Goal: Task Accomplishment & Management: Manage account settings

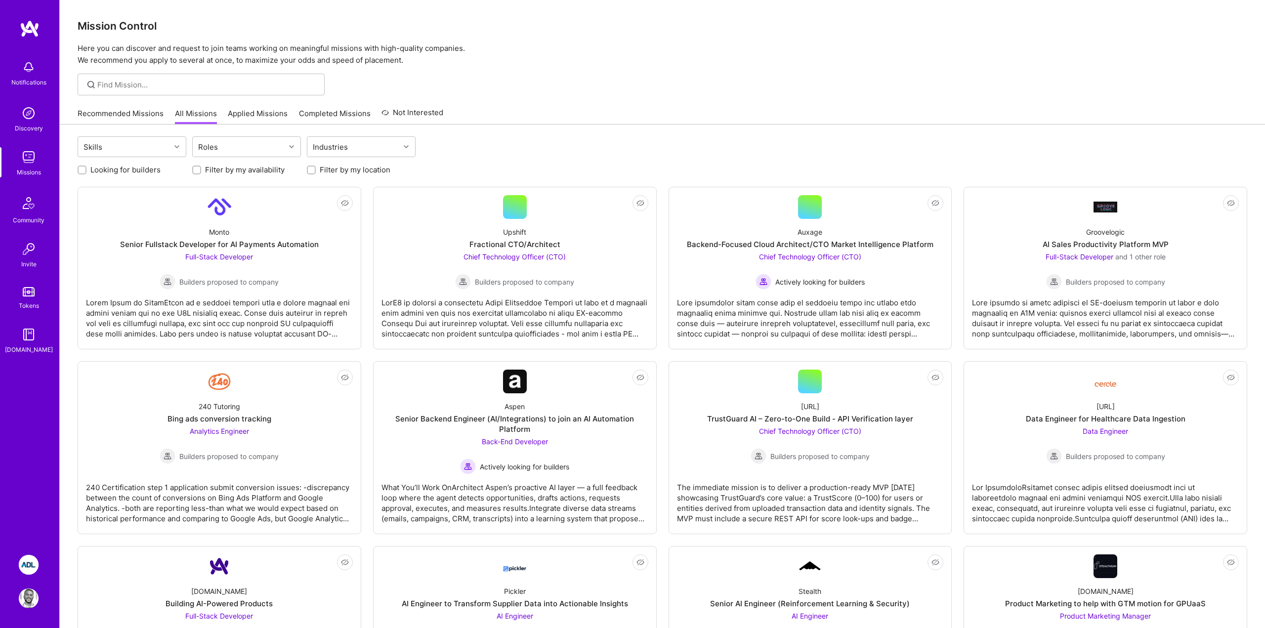
click at [102, 454] on div "240 Tutoring Bing ads conversion tracking Analytics Engineer Builders proposed …" at bounding box center [219, 428] width 267 height 71
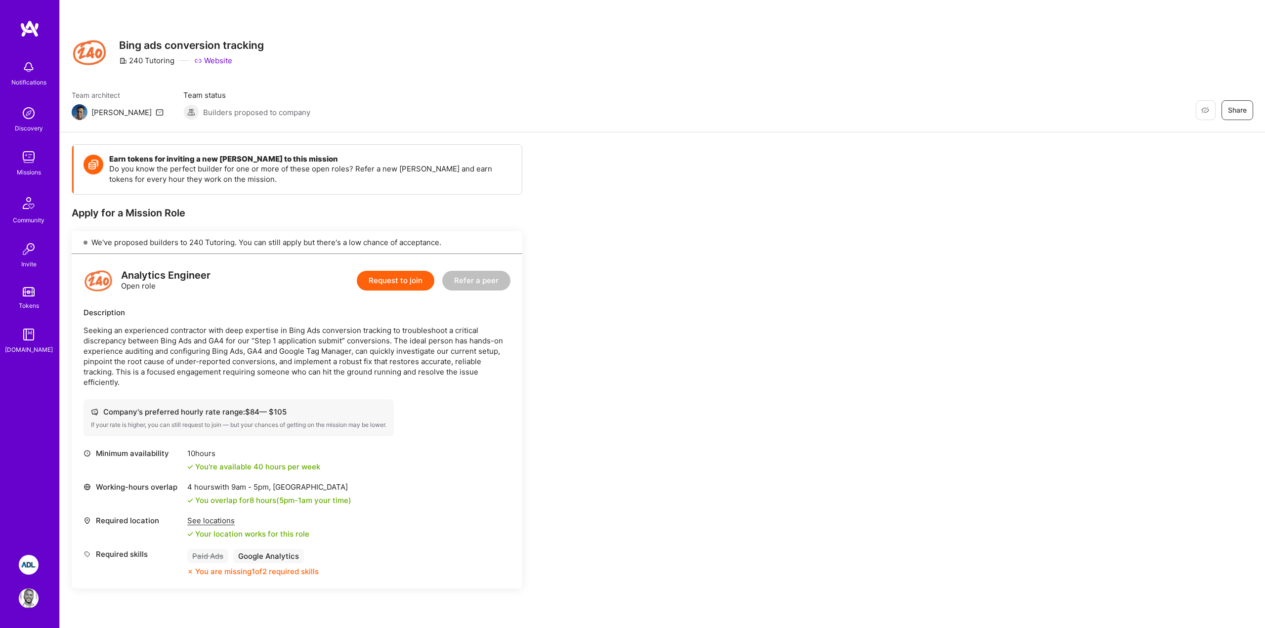
click at [26, 496] on div "Notifications Discovery Missions Community Invite Tokens [DOMAIN_NAME]" at bounding box center [29, 280] width 59 height 521
click at [24, 603] on img at bounding box center [29, 599] width 20 height 20
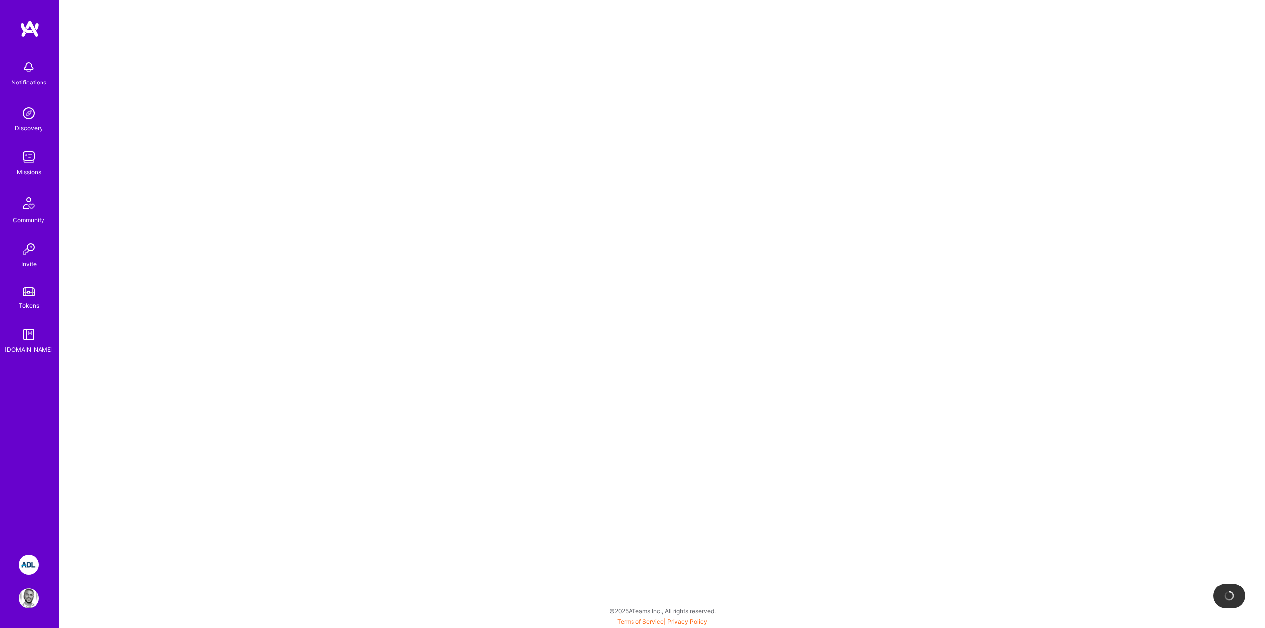
click at [31, 565] on img at bounding box center [29, 565] width 20 height 20
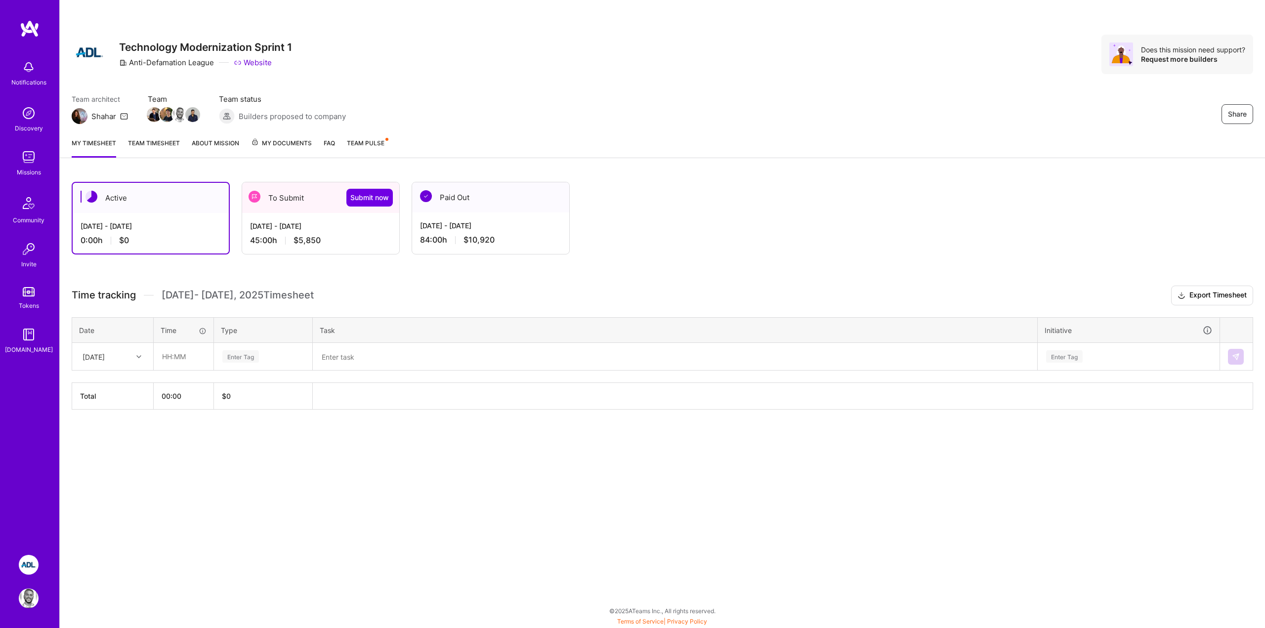
click at [333, 243] on div "45:00 h $5,850" at bounding box center [320, 240] width 141 height 10
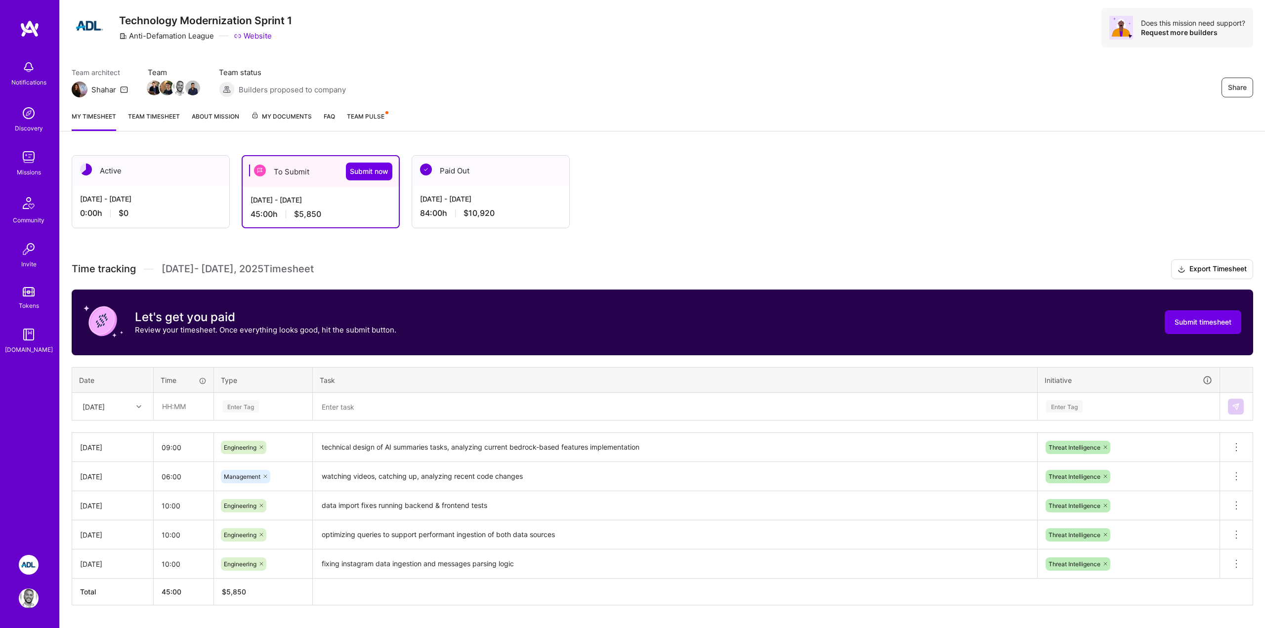
scroll to position [52, 0]
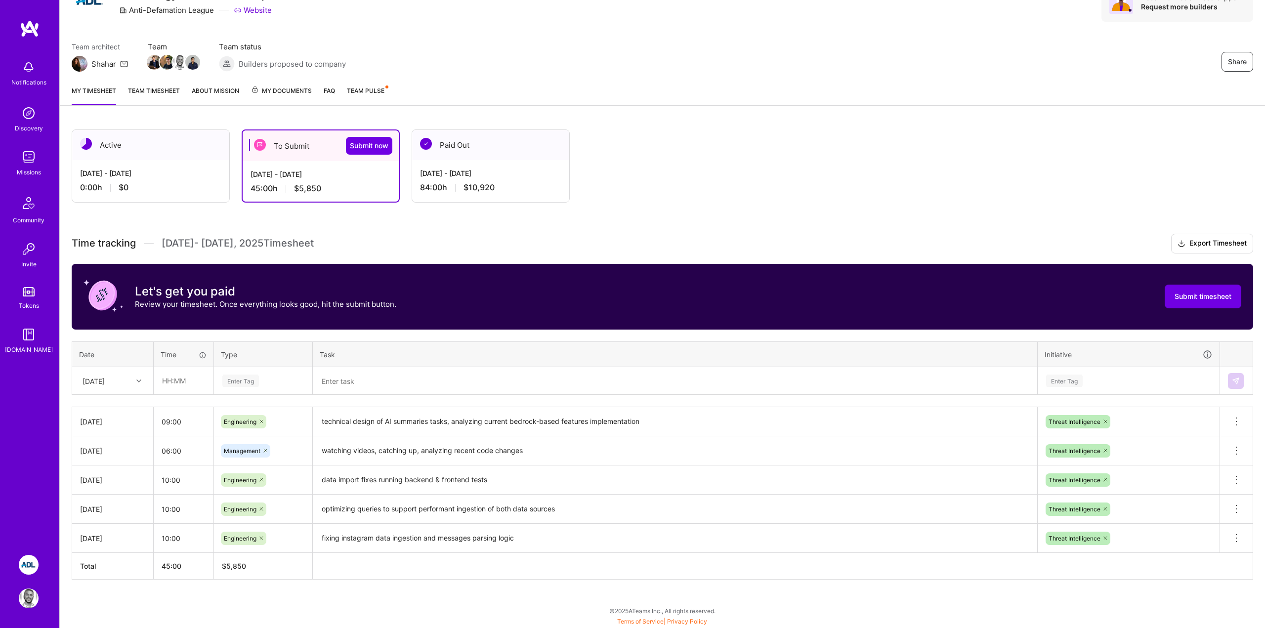
click at [187, 378] on input "text" at bounding box center [183, 381] width 59 height 26
click at [134, 385] on div at bounding box center [139, 381] width 15 height 13
click at [100, 483] on div "[DATE]" at bounding box center [113, 482] width 80 height 18
click at [187, 390] on input "text" at bounding box center [183, 381] width 59 height 26
type input "09:00"
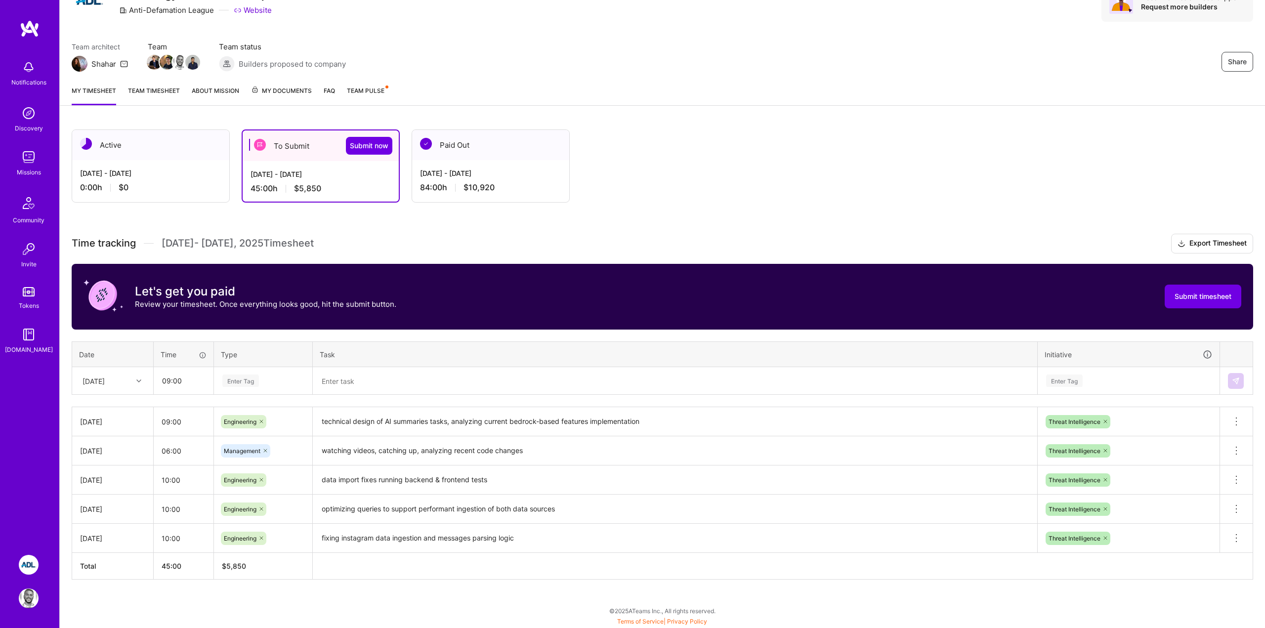
click at [235, 388] on div "Enter Tag" at bounding box center [263, 381] width 97 height 26
click at [236, 480] on span "Engineering" at bounding box center [240, 483] width 43 height 13
click at [349, 383] on textarea at bounding box center [675, 381] width 723 height 26
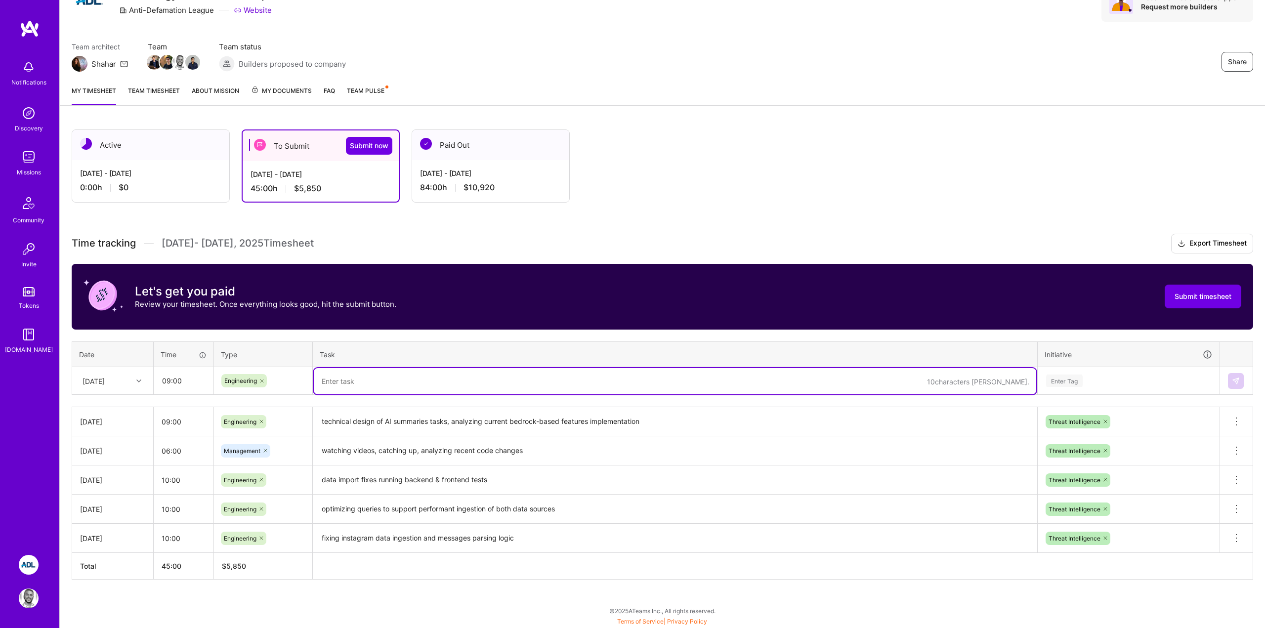
click at [934, 24] on div "Share Technology Modernization Sprint 1 Anti-Defamation League Website Does thi…" at bounding box center [663, 13] width 1206 height 130
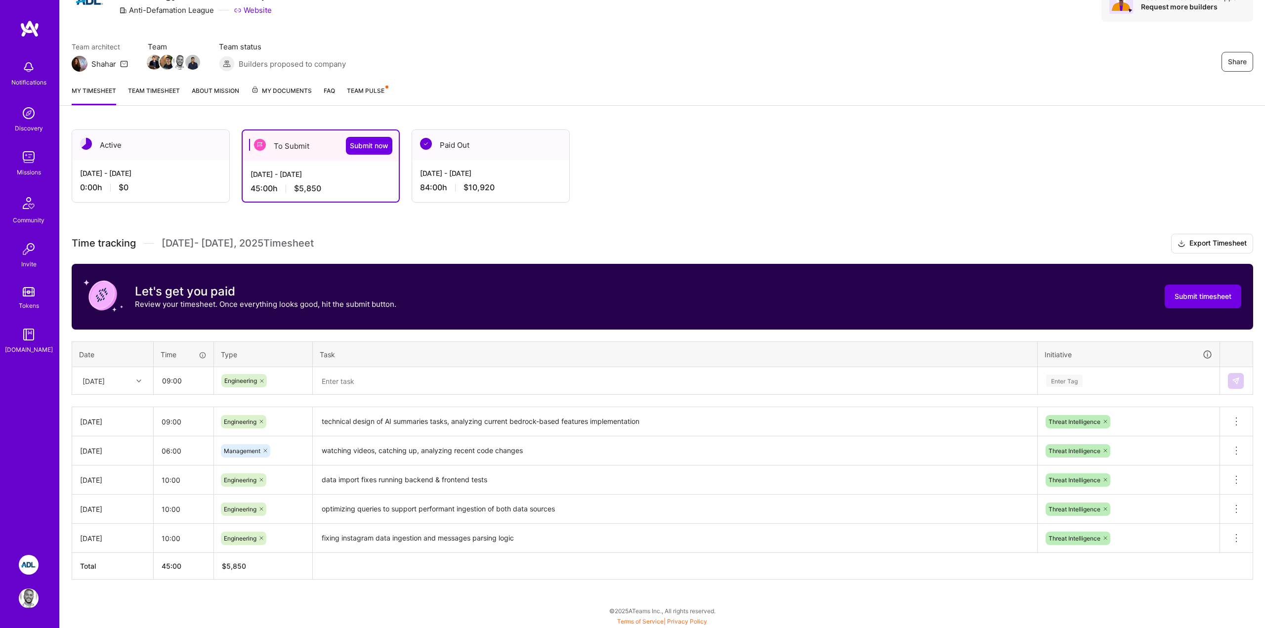
click at [1067, 16] on div "Share Technology Modernization Sprint 1 Anti-Defamation League Website Does thi…" at bounding box center [663, 2] width 1182 height 40
click at [682, 141] on div "Active [DATE] - [DATE] 0:00 h $0 To Submit Submit now [DATE] - [DATE] 45:00 h $…" at bounding box center [610, 166] width 1076 height 73
click at [146, 400] on div "Time tracking [DATE] - [DATE] Timesheet Export Timesheet Let's get you paid Rev…" at bounding box center [663, 407] width 1182 height 346
click at [380, 91] on span "Team Pulse" at bounding box center [366, 90] width 38 height 7
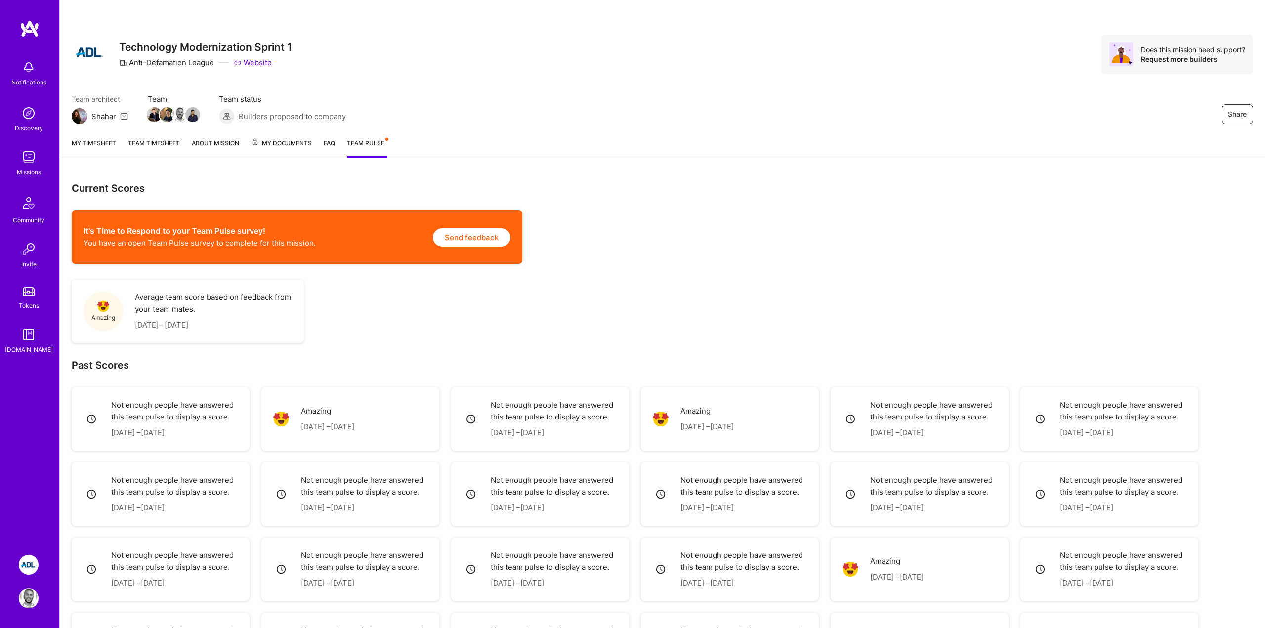
click at [260, 169] on div "Share Technology Modernization Sprint 1 Anti-Defamation League Website Does thi…" at bounding box center [662, 350] width 1206 height 700
click at [213, 144] on link "About Mission" at bounding box center [215, 148] width 47 height 20
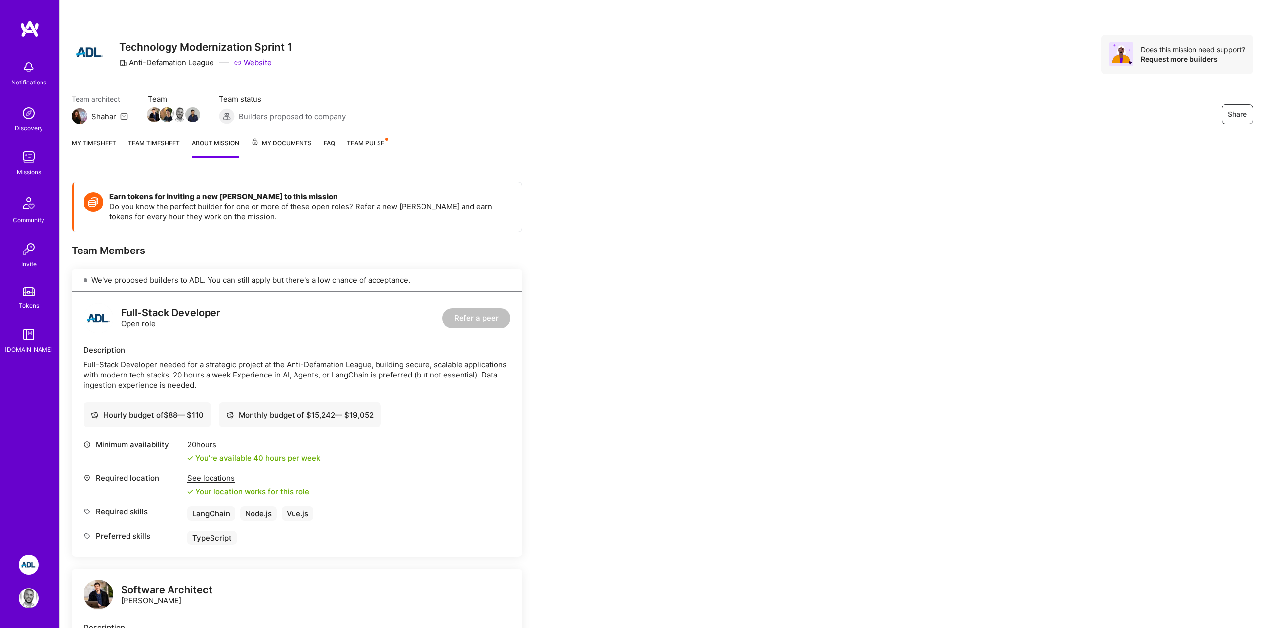
click at [163, 141] on link "Team timesheet" at bounding box center [154, 148] width 52 height 20
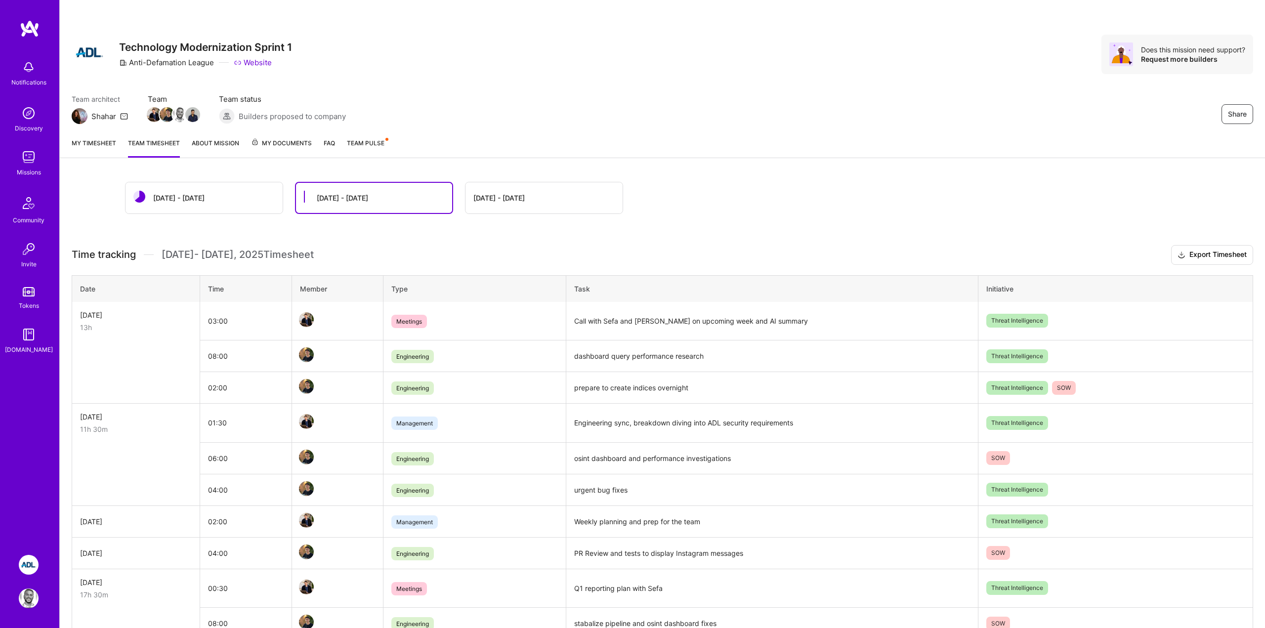
click at [222, 139] on link "About Mission" at bounding box center [215, 148] width 47 height 20
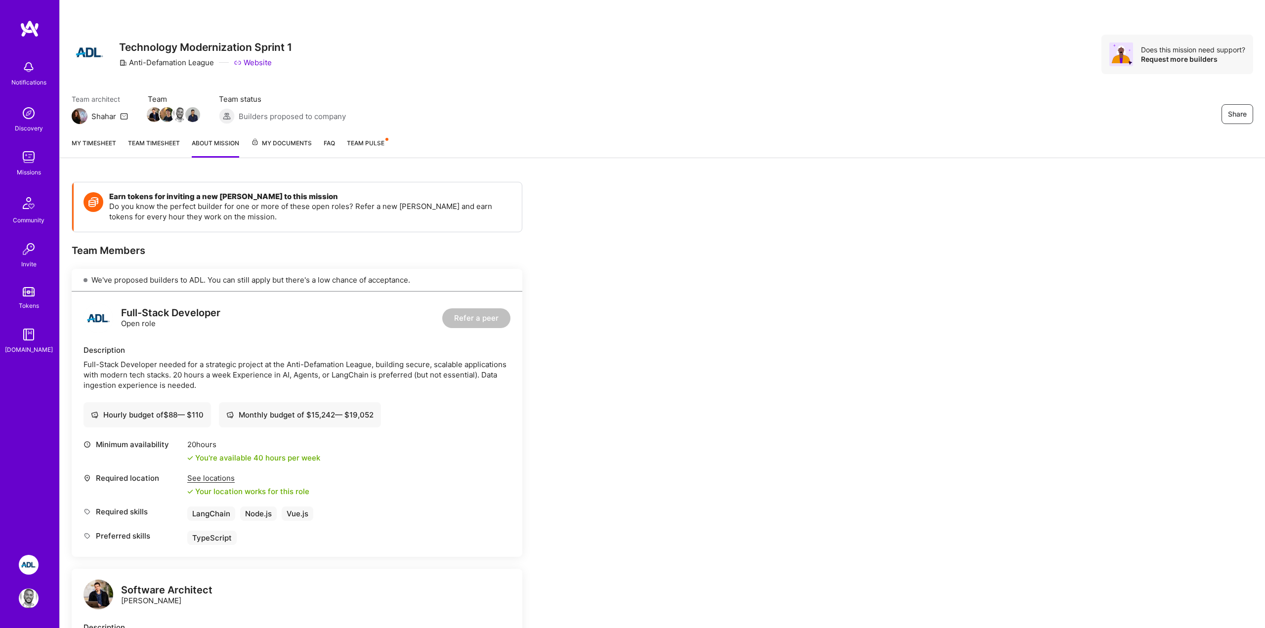
click at [161, 139] on link "Team timesheet" at bounding box center [154, 148] width 52 height 20
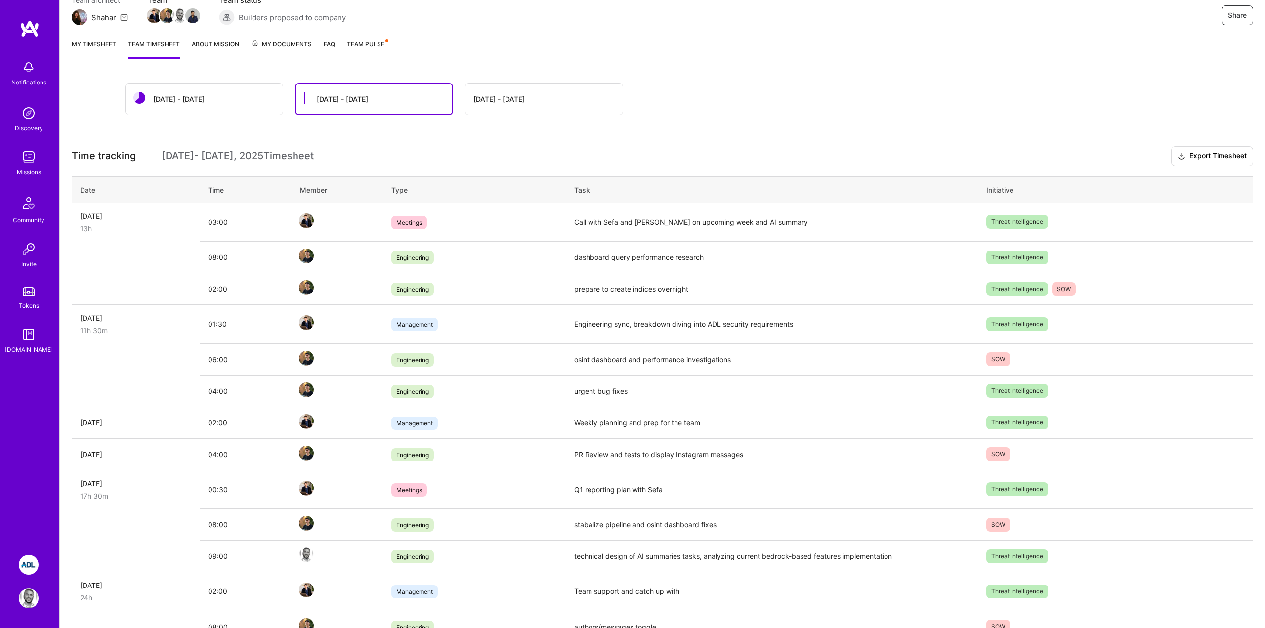
scroll to position [85, 0]
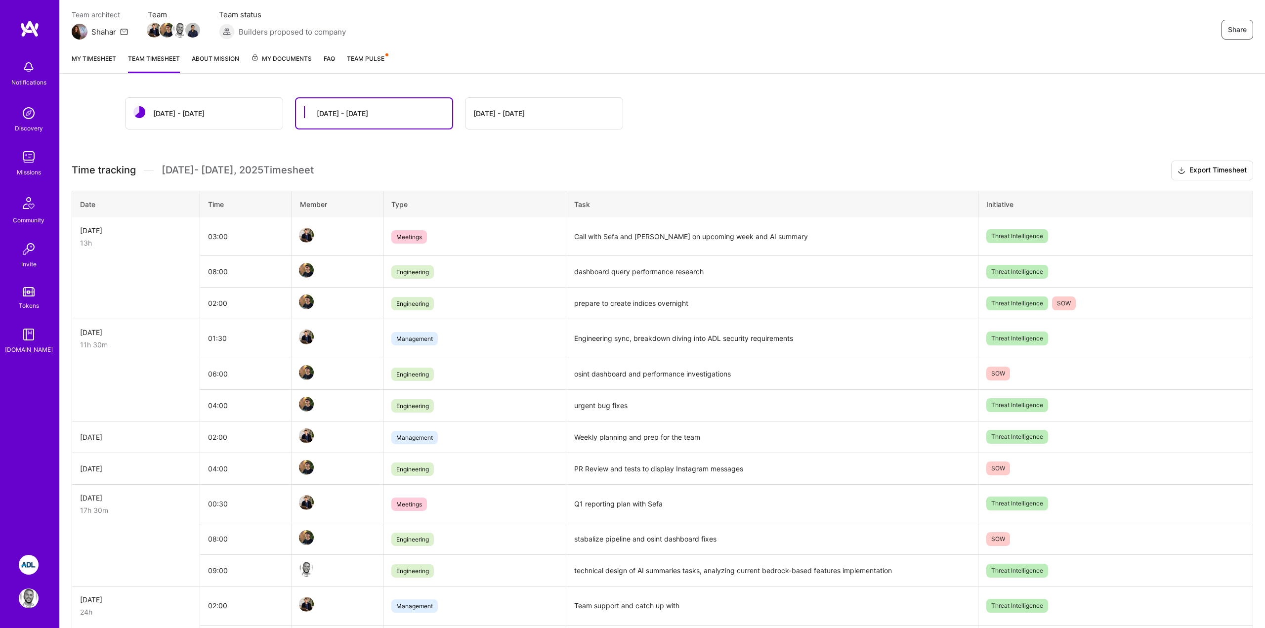
click at [107, 53] on link "My timesheet" at bounding box center [94, 63] width 44 height 20
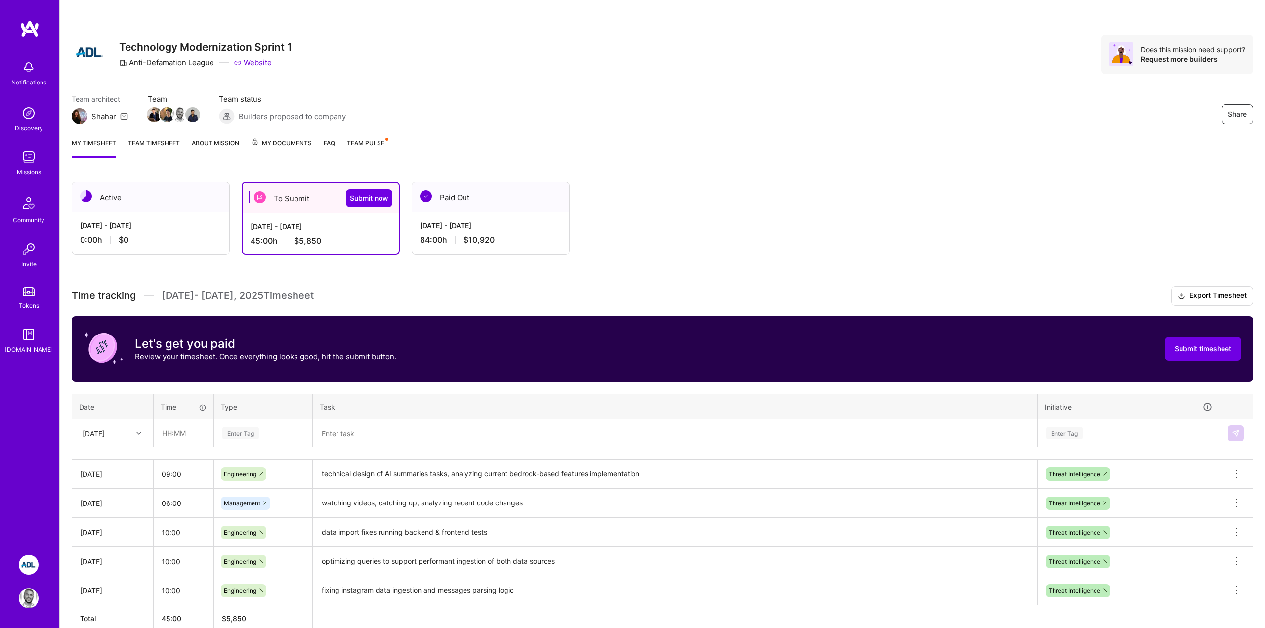
click at [134, 433] on div at bounding box center [139, 433] width 15 height 13
click at [101, 589] on div "[DATE]" at bounding box center [113, 592] width 80 height 18
click at [197, 429] on input "text" at bounding box center [183, 433] width 59 height 26
type input "09:00"
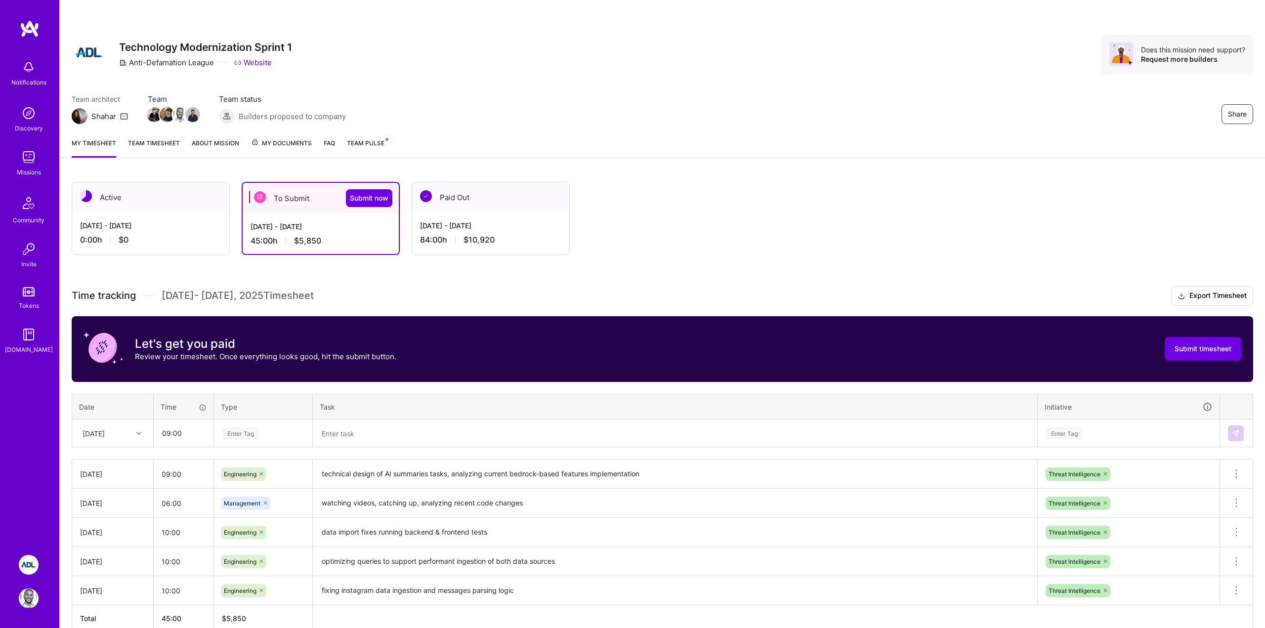
click at [243, 442] on div "Enter Tag" at bounding box center [263, 434] width 97 height 26
click at [240, 531] on span "Engineering" at bounding box center [240, 535] width 43 height 13
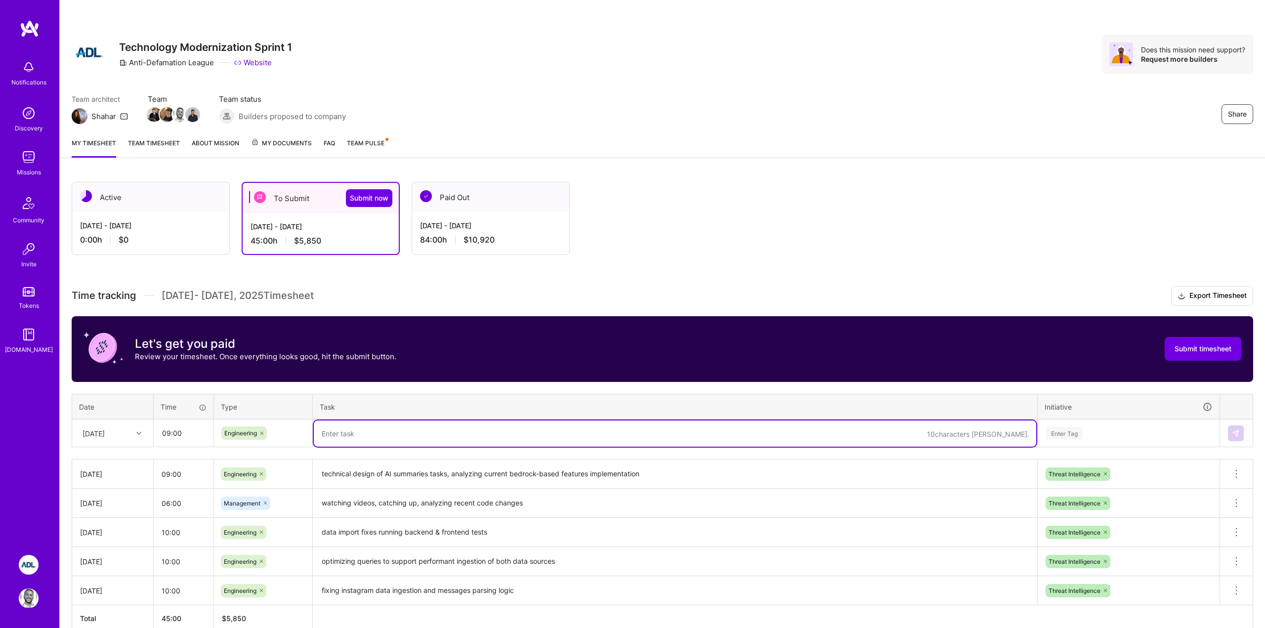
click at [343, 434] on textarea at bounding box center [675, 434] width 723 height 26
type textarea "C"
type textarea "A"
type textarea "working on issues with integrating the AI summary into the search page, meeting…"
click at [1084, 428] on div "Enter Tag" at bounding box center [1128, 433] width 167 height 12
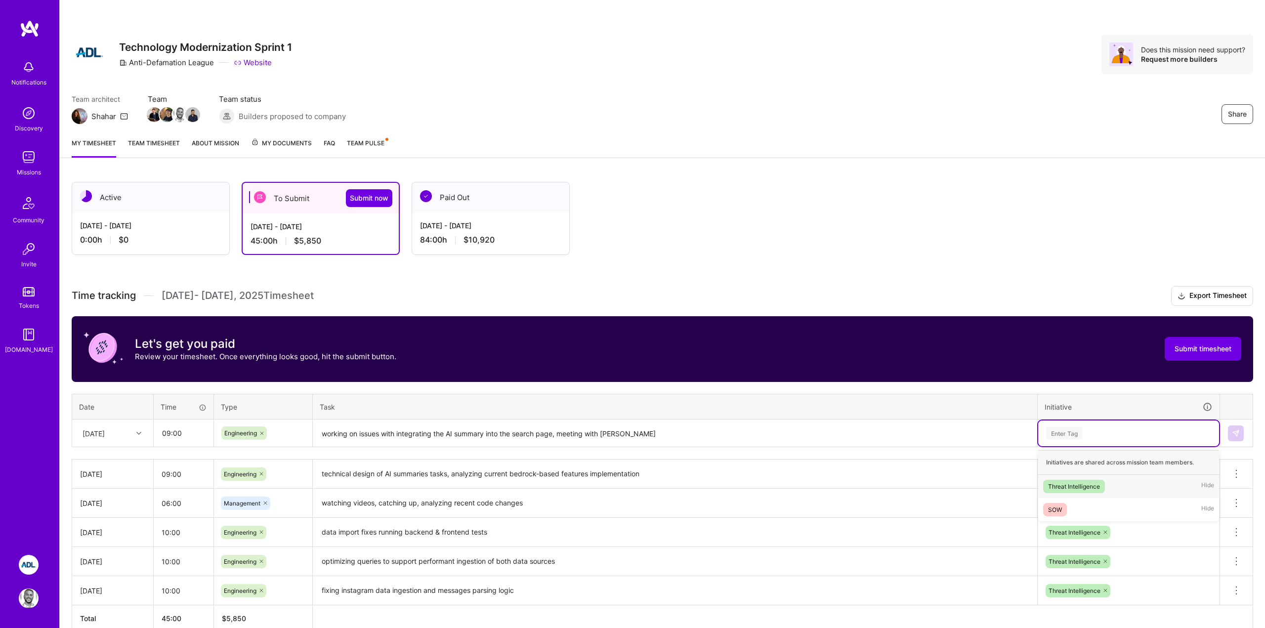
click at [1067, 485] on div "Threat Intelligence" at bounding box center [1074, 486] width 52 height 10
click at [1235, 432] on img at bounding box center [1236, 434] width 8 height 8
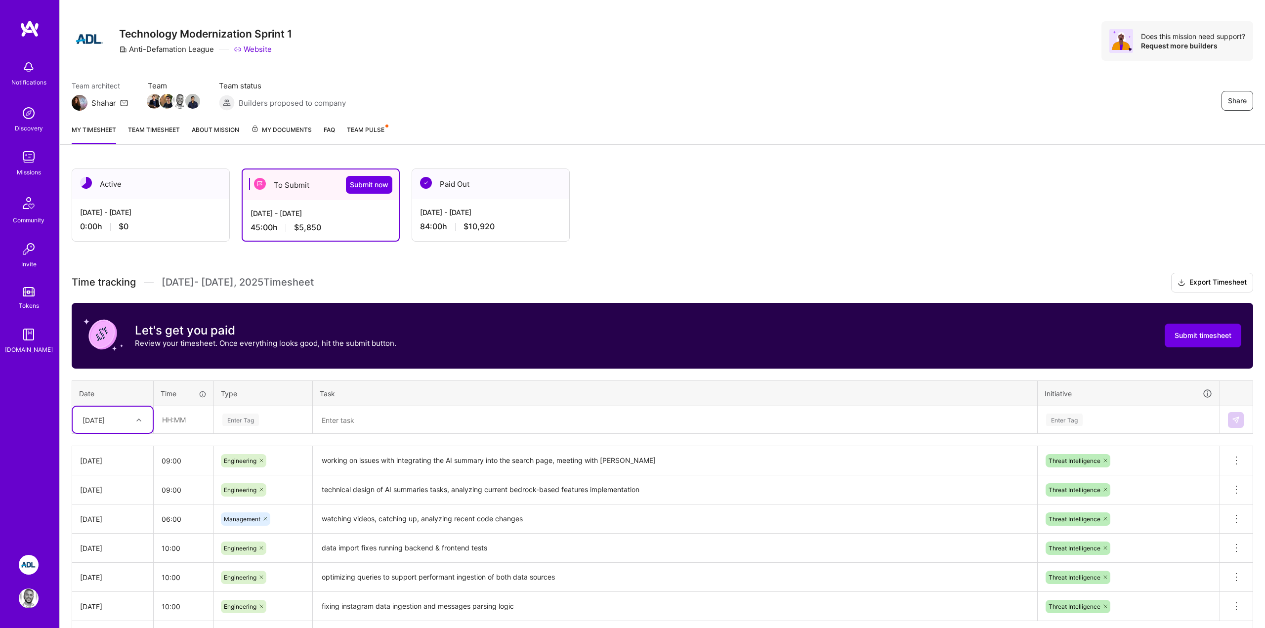
scroll to position [16, 0]
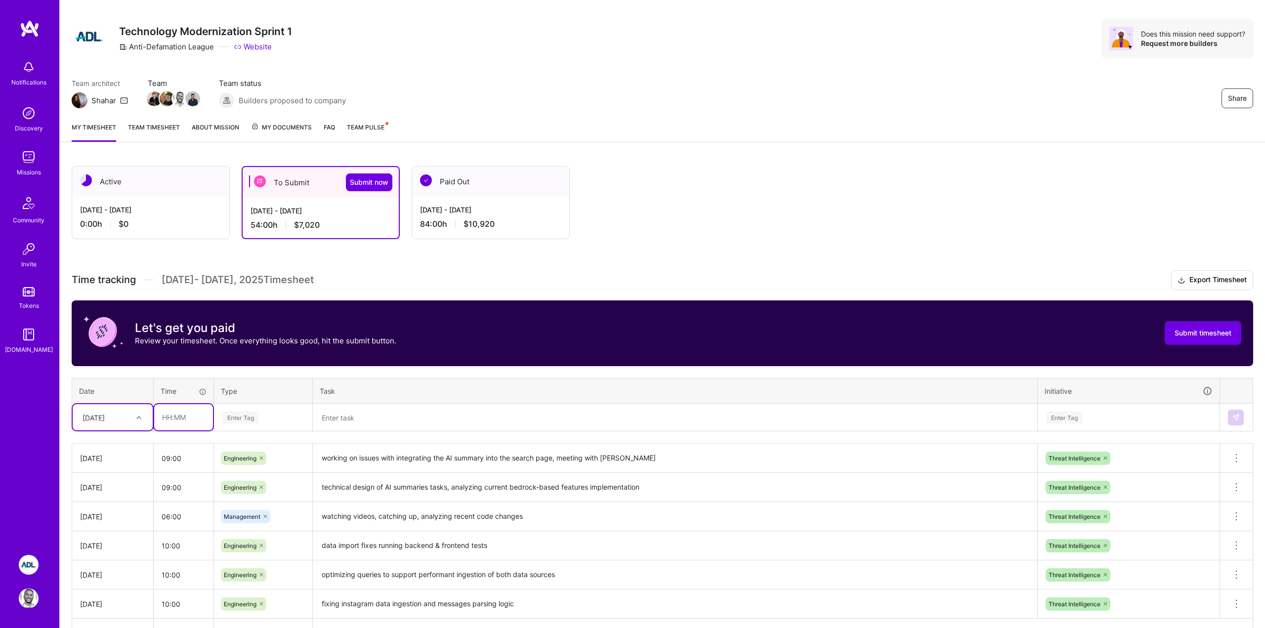
click at [176, 421] on input "text" at bounding box center [183, 417] width 59 height 26
click at [133, 419] on div at bounding box center [139, 417] width 15 height 13
click at [98, 554] on div "[DATE]" at bounding box center [113, 553] width 80 height 18
click at [179, 412] on input "text" at bounding box center [183, 417] width 59 height 26
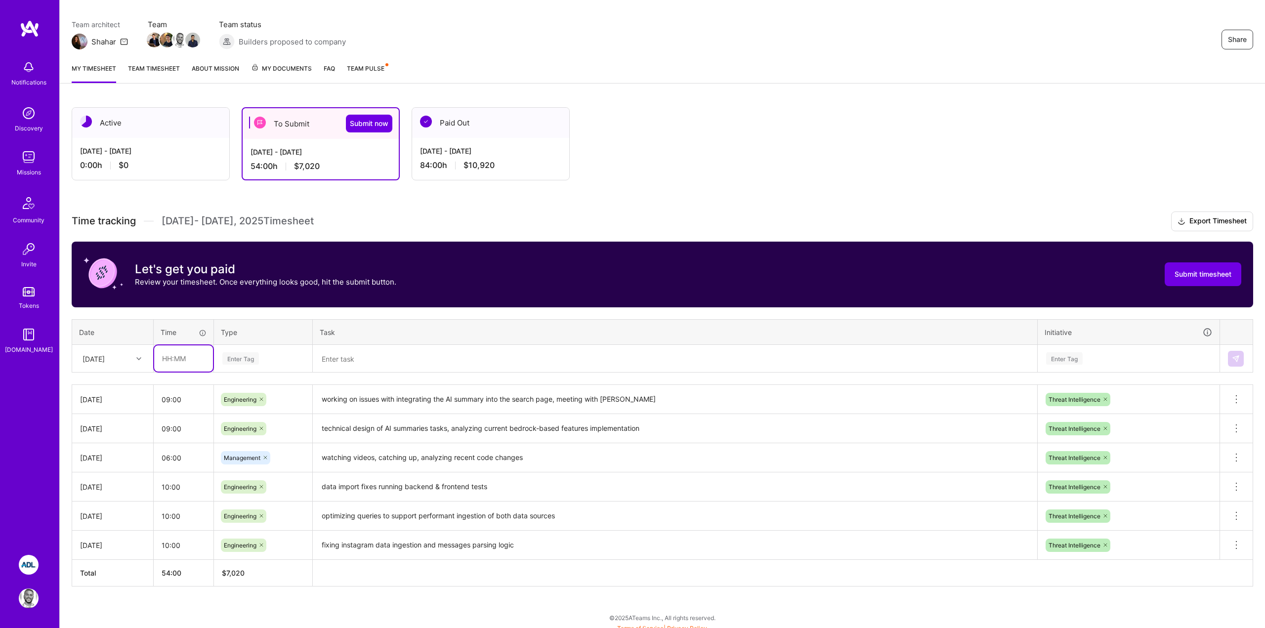
scroll to position [76, 0]
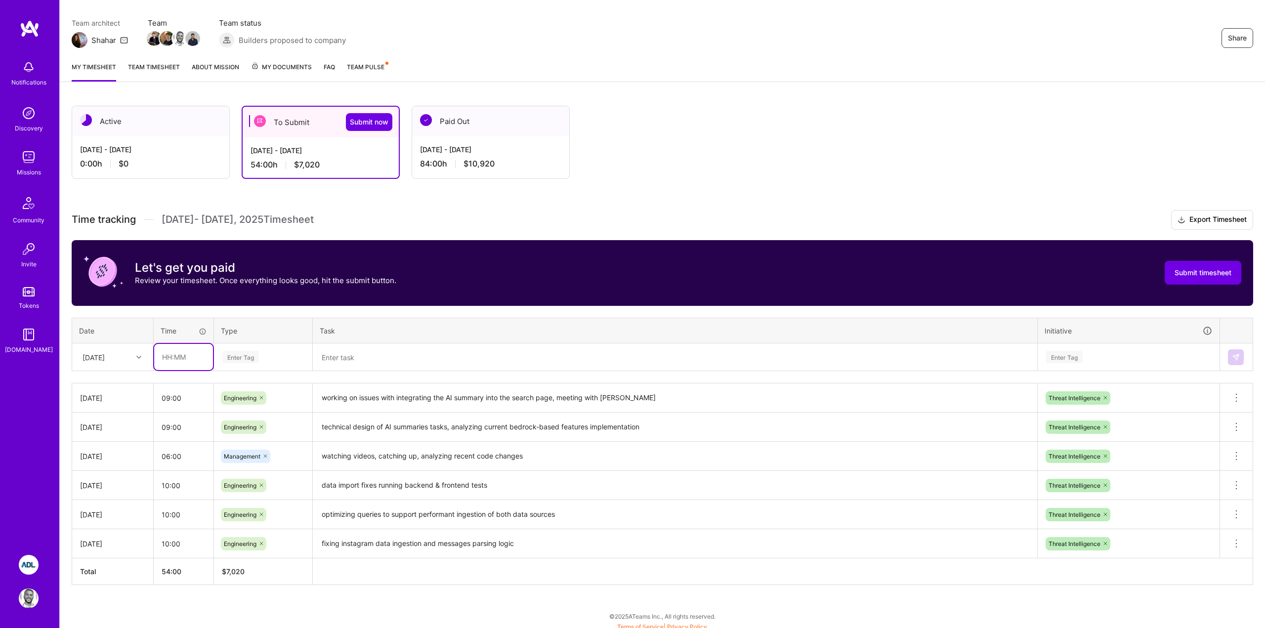
click at [181, 357] on input "text" at bounding box center [183, 357] width 59 height 26
type input "09:00"
click at [230, 318] on th "Type" at bounding box center [263, 331] width 99 height 26
click at [205, 360] on input "09:00" at bounding box center [183, 357] width 59 height 26
click at [365, 354] on textarea at bounding box center [675, 358] width 723 height 26
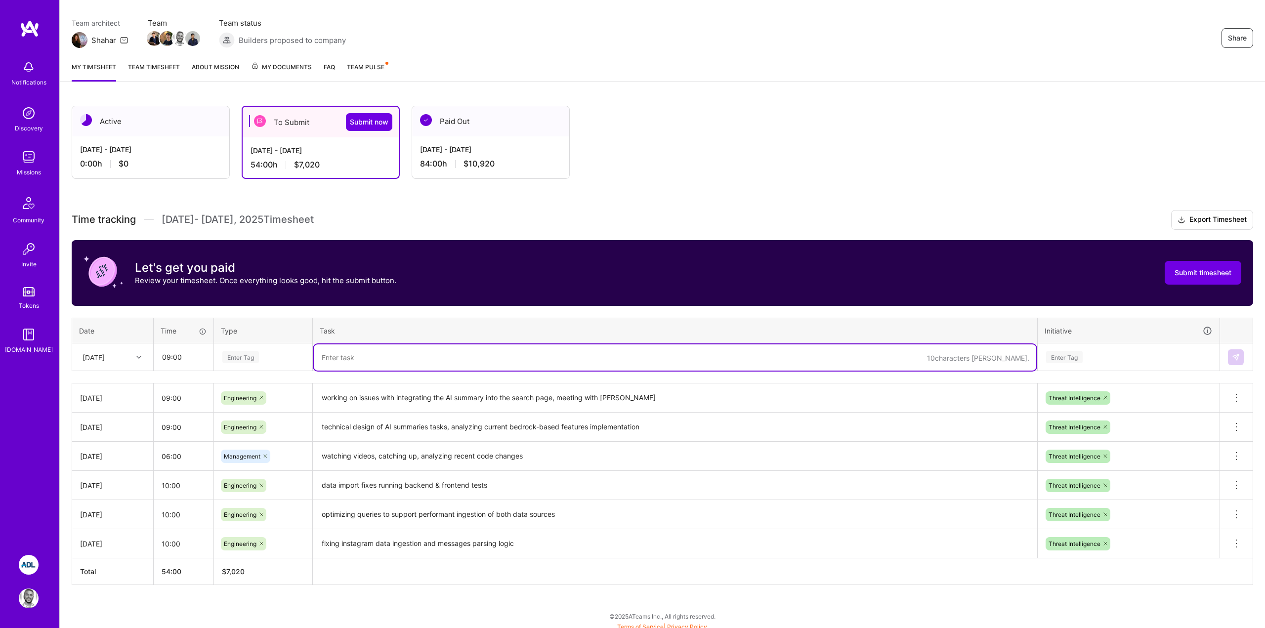
click at [279, 357] on div "Enter Tag" at bounding box center [263, 357] width 84 height 12
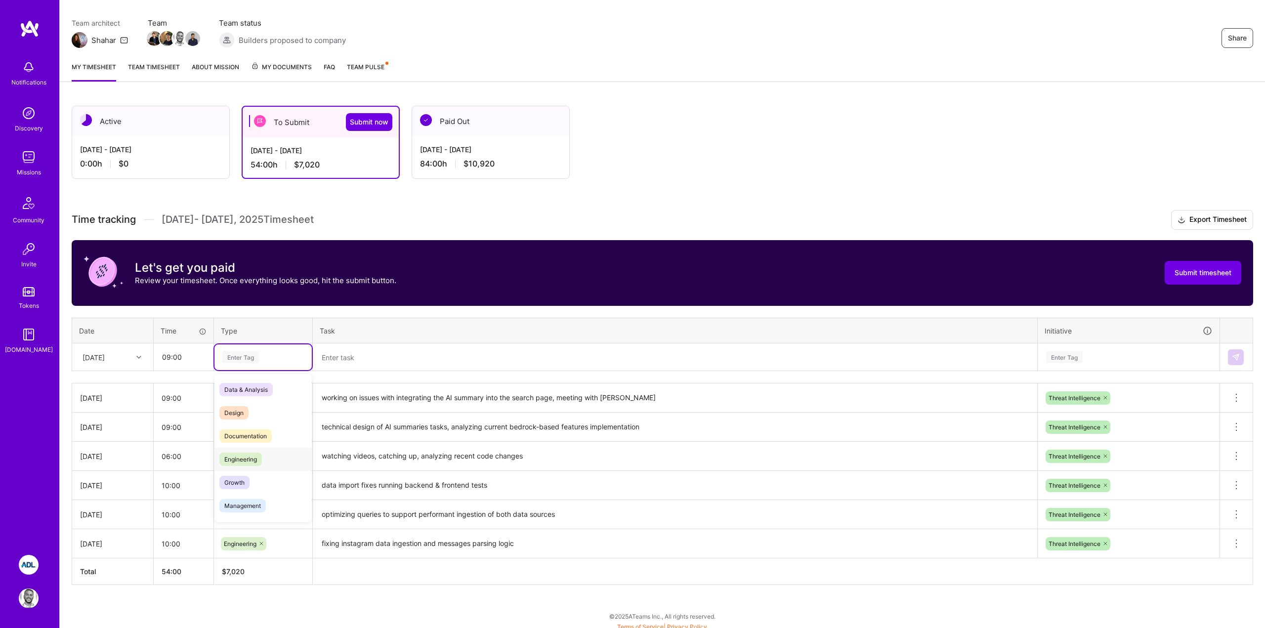
click at [246, 459] on span "Engineering" at bounding box center [240, 459] width 43 height 13
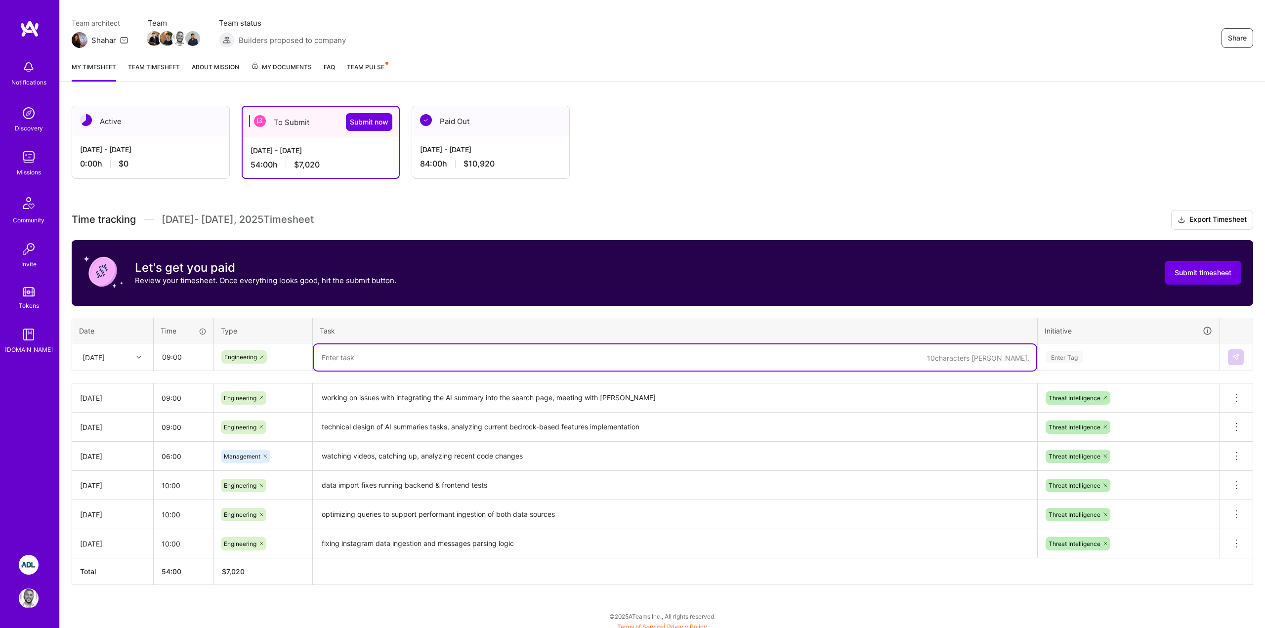
click at [347, 354] on textarea at bounding box center [675, 358] width 723 height 26
type textarea "implement backend endpoint for search page AI summary and creating prompts for …"
click at [1085, 360] on div "Enter Tag" at bounding box center [1128, 357] width 167 height 12
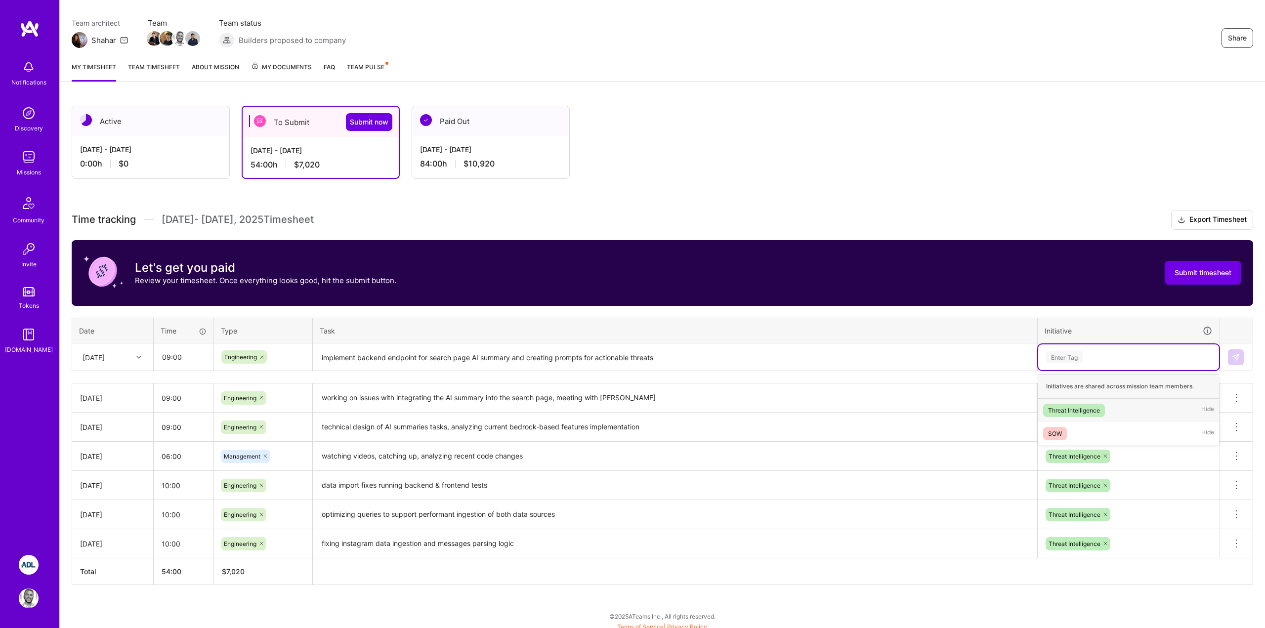
click at [1077, 411] on div "Threat Intelligence" at bounding box center [1074, 410] width 52 height 10
click at [1233, 361] on button at bounding box center [1236, 357] width 16 height 16
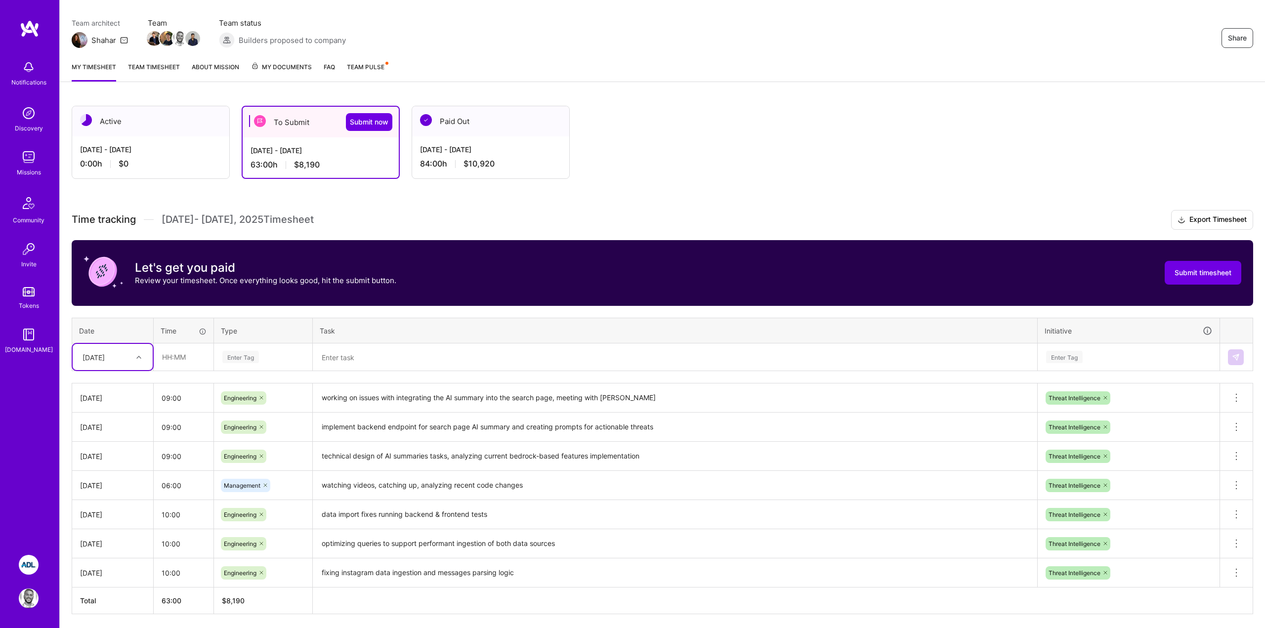
click at [141, 355] on icon at bounding box center [138, 357] width 5 height 5
click at [101, 491] on div "[DATE]" at bounding box center [113, 493] width 80 height 18
click at [184, 360] on input "text" at bounding box center [183, 357] width 59 height 26
type input "09:00"
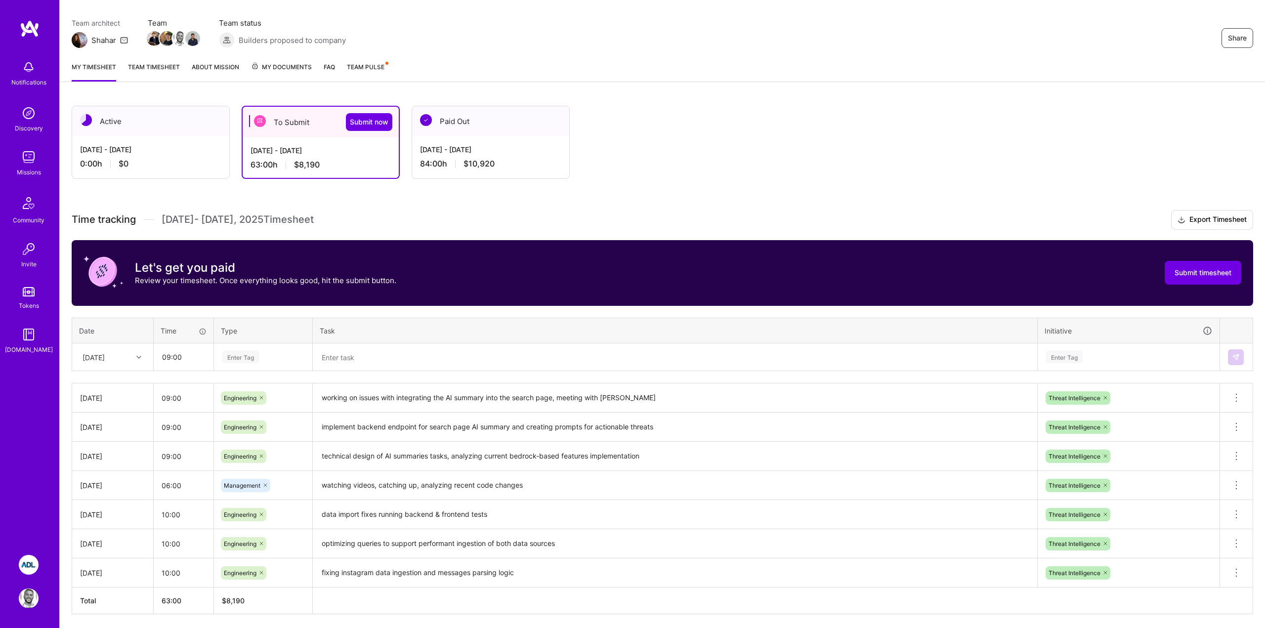
click at [231, 354] on div "Enter Tag" at bounding box center [240, 356] width 37 height 15
click at [237, 458] on span "Engineering" at bounding box center [240, 459] width 43 height 13
click at [356, 355] on textarea at bounding box center [675, 358] width 723 height 26
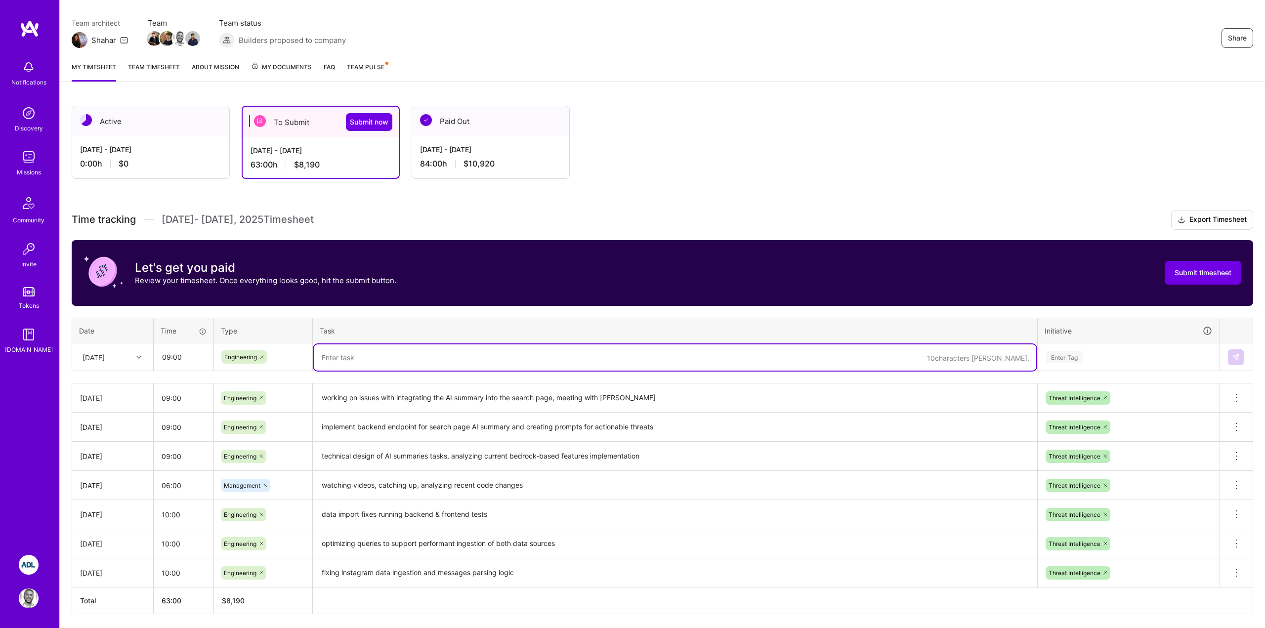
paste textarea "implement backend endpoint for search page AI summary and creating prompts for …"
click at [457, 356] on textarea "implement backend endpoint for search page AI summary and creating prompts for …" at bounding box center [675, 358] width 723 height 26
click at [687, 360] on textarea "implement backend endpoint for view channel page AI summary and creating prompt…" at bounding box center [675, 358] width 723 height 26
type textarea "implement backend endpoint for view channel page AI summary and creating prompt…"
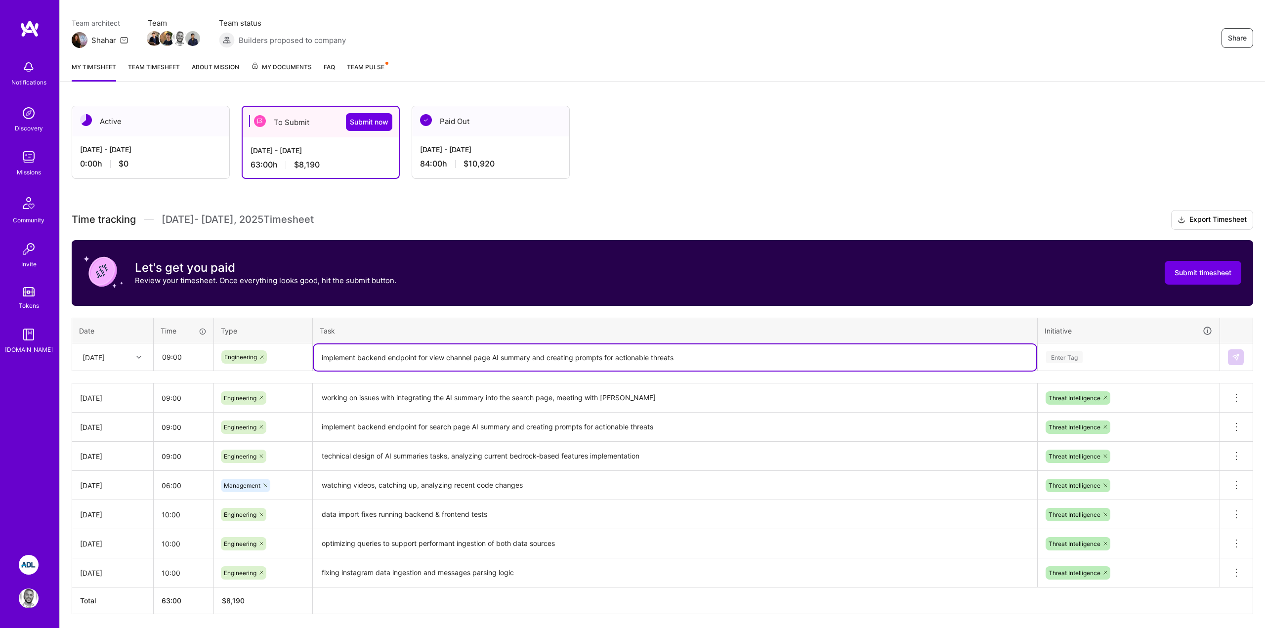
click at [1075, 357] on div "Enter Tag" at bounding box center [1064, 356] width 37 height 15
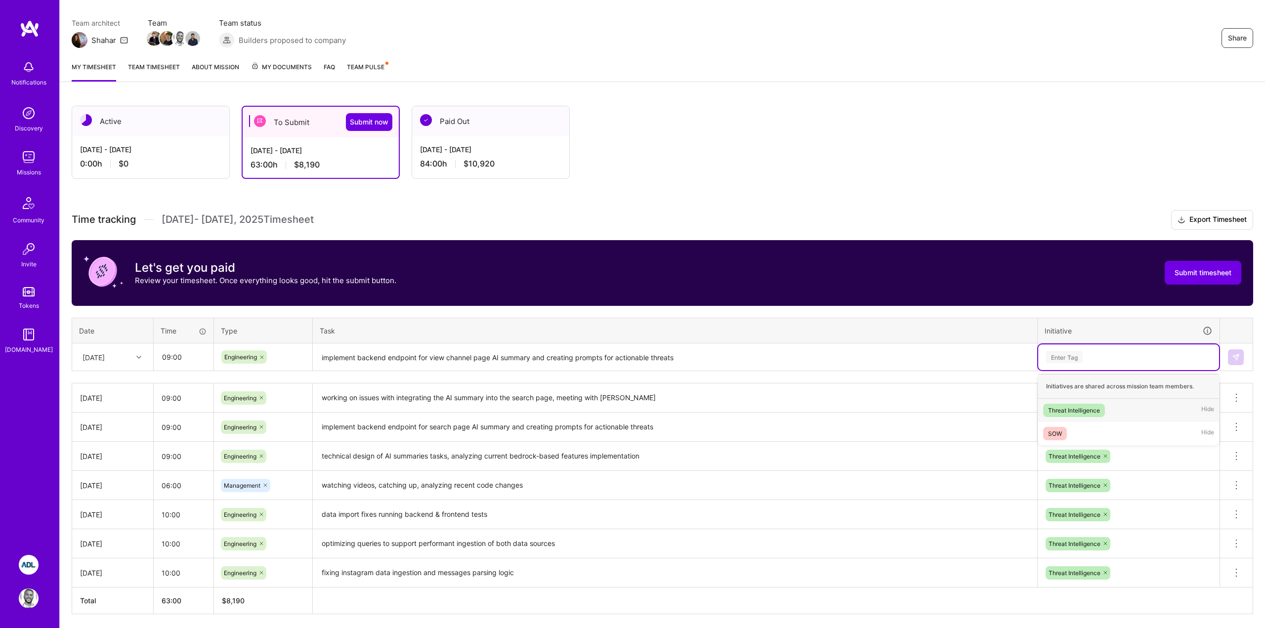
click at [1064, 411] on div "Threat Intelligence" at bounding box center [1074, 410] width 52 height 10
click at [544, 403] on textarea "working on issues with integrating the AI summary into the search page, meeting…" at bounding box center [675, 398] width 723 height 27
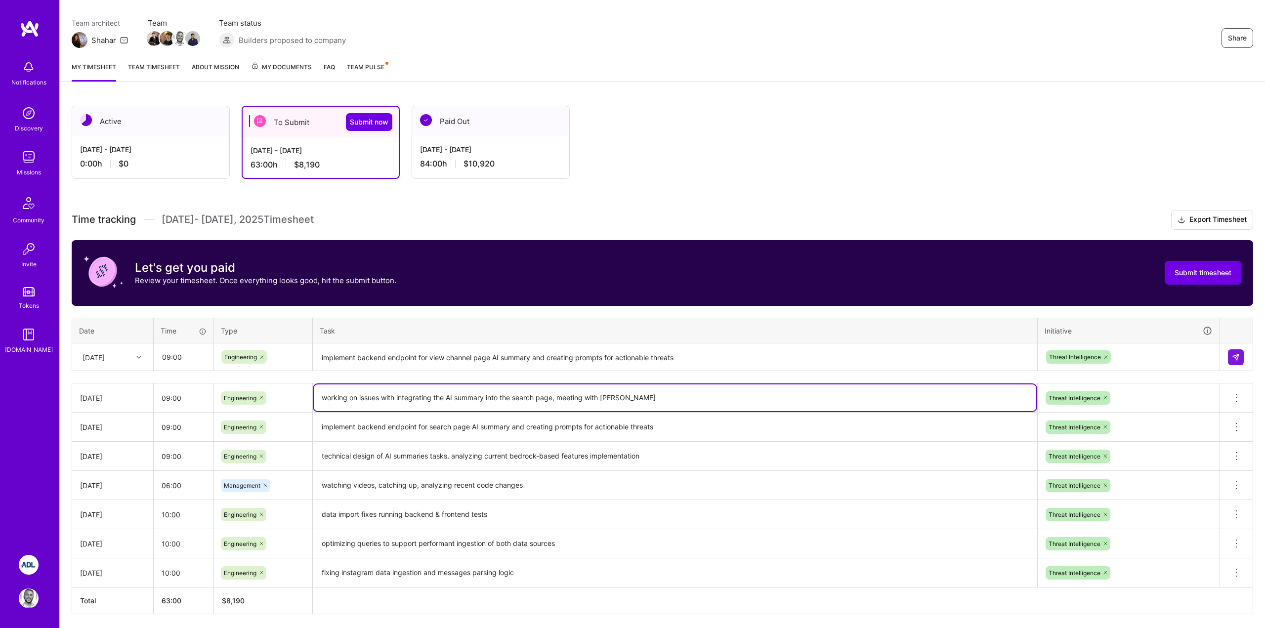
click at [557, 400] on textarea "working on issues with integrating the AI summary into the search page, meeting…" at bounding box center [675, 398] width 723 height 27
type textarea "working on issues with integrating the AI summary into the search page and view…"
click at [682, 366] on textarea "implement backend endpoint for view channel page AI summary and creating prompt…" at bounding box center [675, 358] width 723 height 26
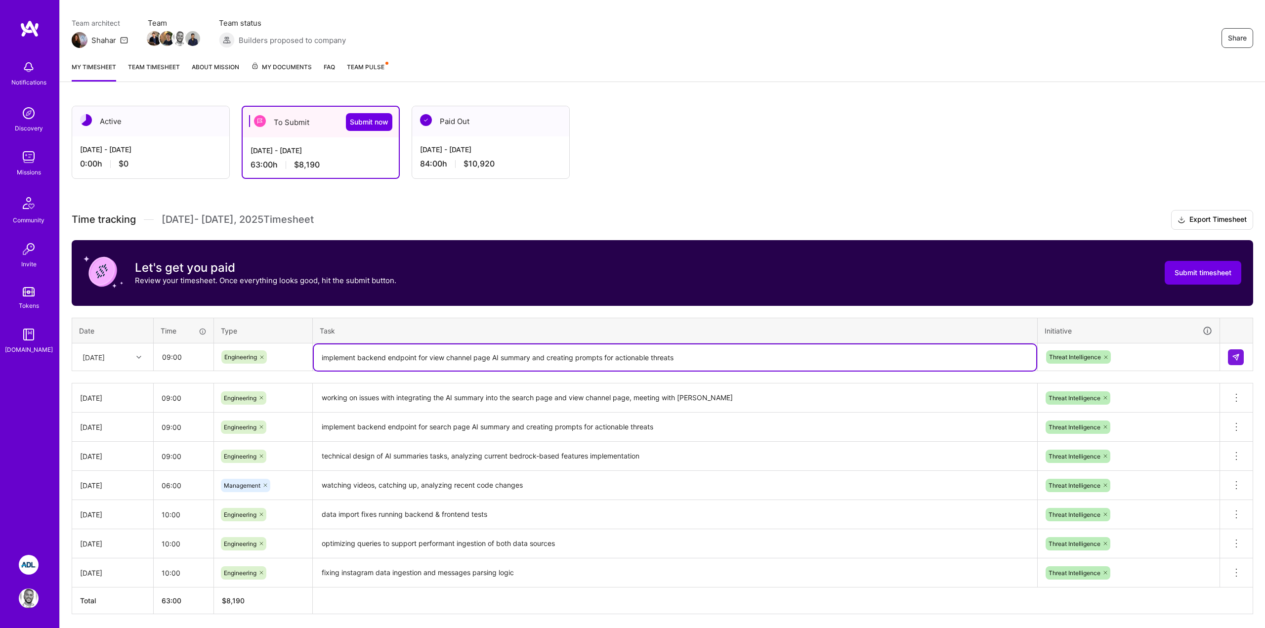
click at [504, 358] on textarea "implement backend endpoint for view channel page AI summary and creating prompt…" at bounding box center [675, 358] width 723 height 26
click at [490, 358] on textarea "implement backend endpoint for view channel page AI summary and creating prompt…" at bounding box center [675, 358] width 723 height 26
type textarea "implement backend endpoint for view channel page, within a message, AI summary …"
click at [1238, 360] on img at bounding box center [1236, 357] width 8 height 8
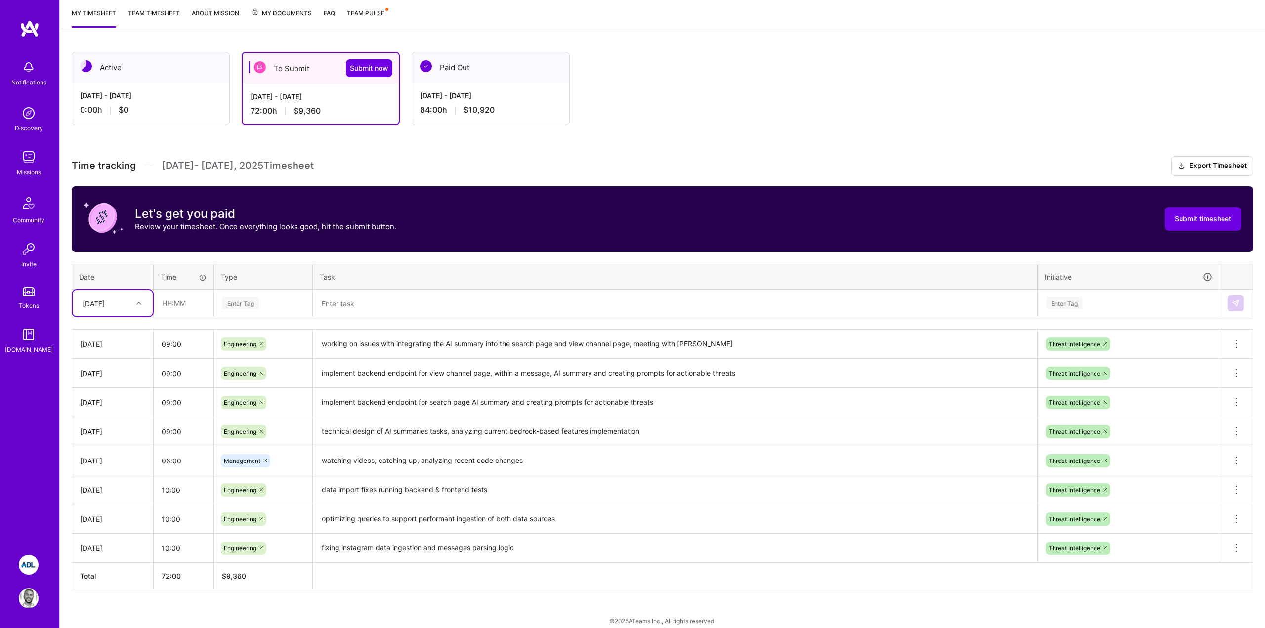
scroll to position [140, 0]
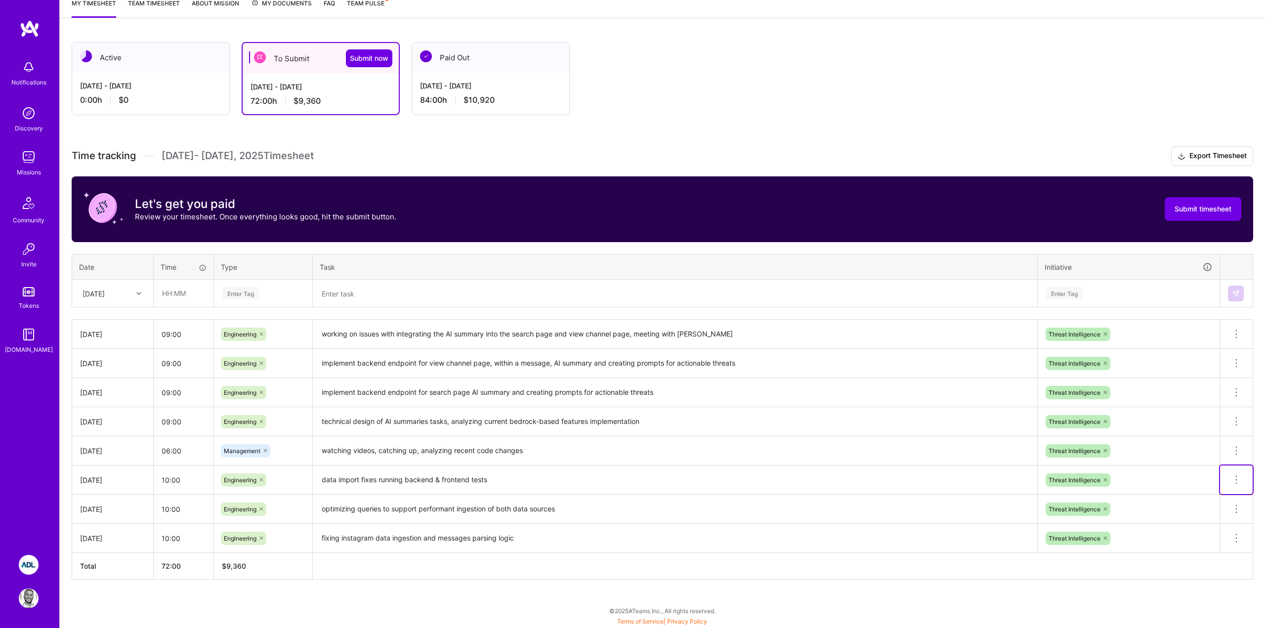
click at [1237, 475] on icon at bounding box center [1237, 480] width 12 height 12
click at [182, 478] on input "10:00" at bounding box center [184, 480] width 60 height 26
click at [162, 482] on input "10:00" at bounding box center [184, 480] width 60 height 26
type input "09:00"
click at [170, 512] on input "10:00" at bounding box center [184, 509] width 60 height 26
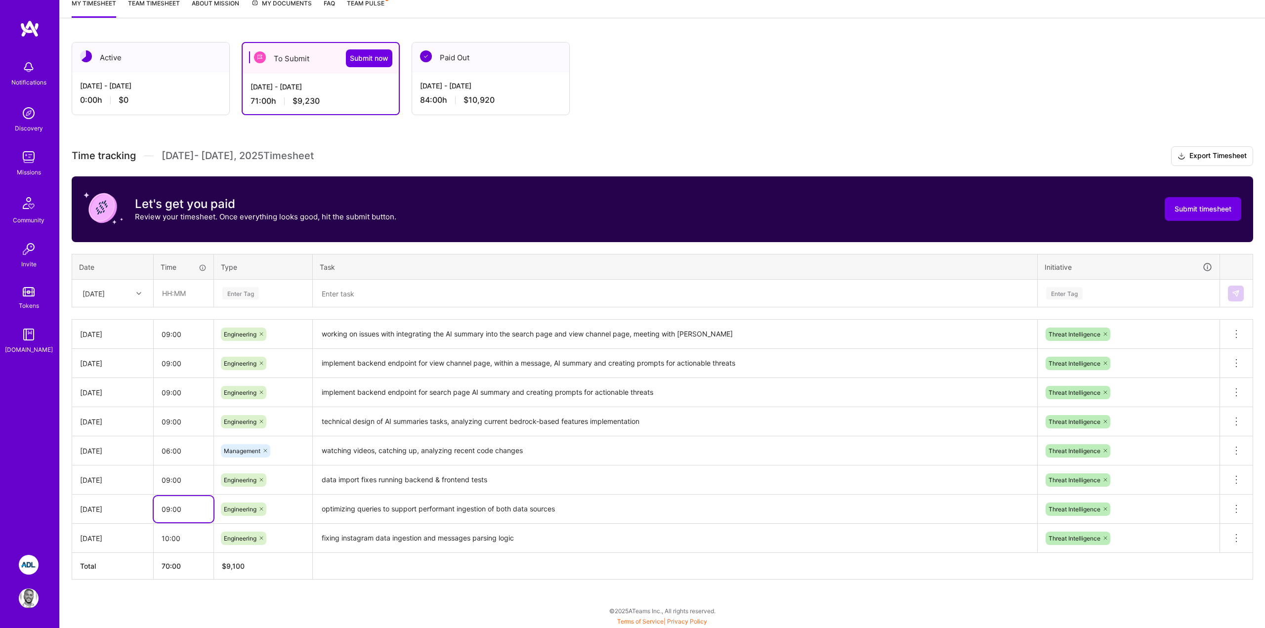
type input "09:00"
click at [168, 524] on td "10:00" at bounding box center [184, 538] width 60 height 29
click at [167, 537] on input "10:00" at bounding box center [184, 538] width 60 height 26
type input "09:00"
click at [175, 590] on div "Active [DATE] - [DATE] 0:00 h $0 To Submit Submit now [DATE] - [DATE] 70:00 h $…" at bounding box center [663, 329] width 1206 height 598
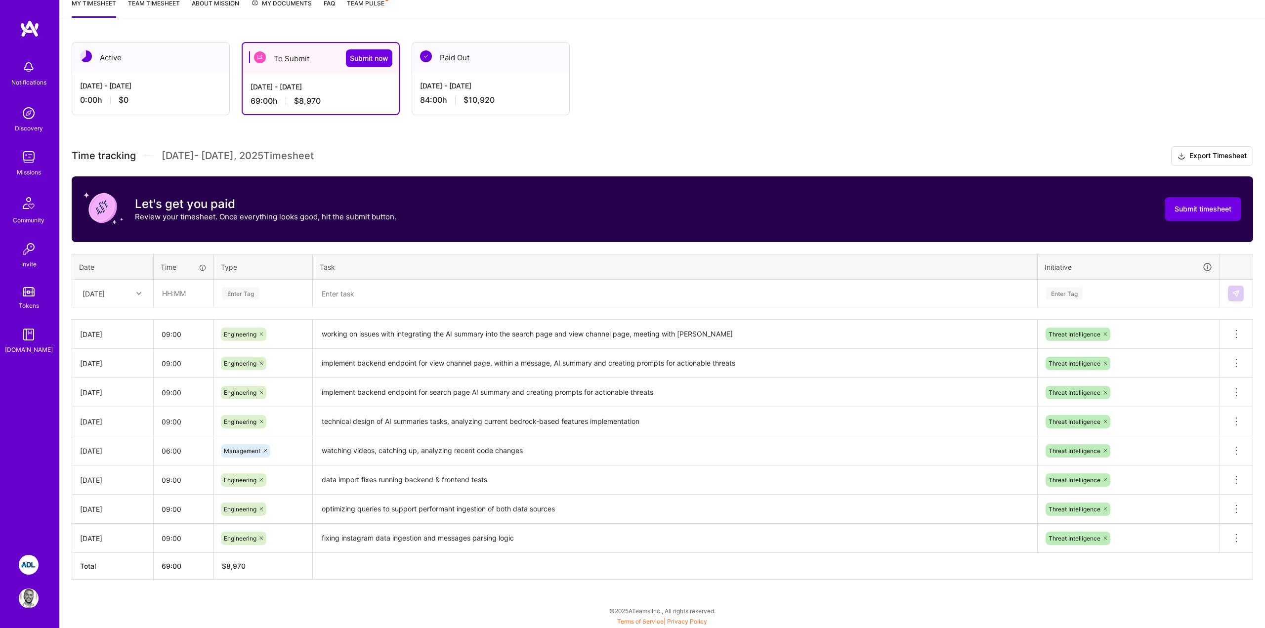
click at [466, 102] on span "$10,920" at bounding box center [479, 100] width 31 height 10
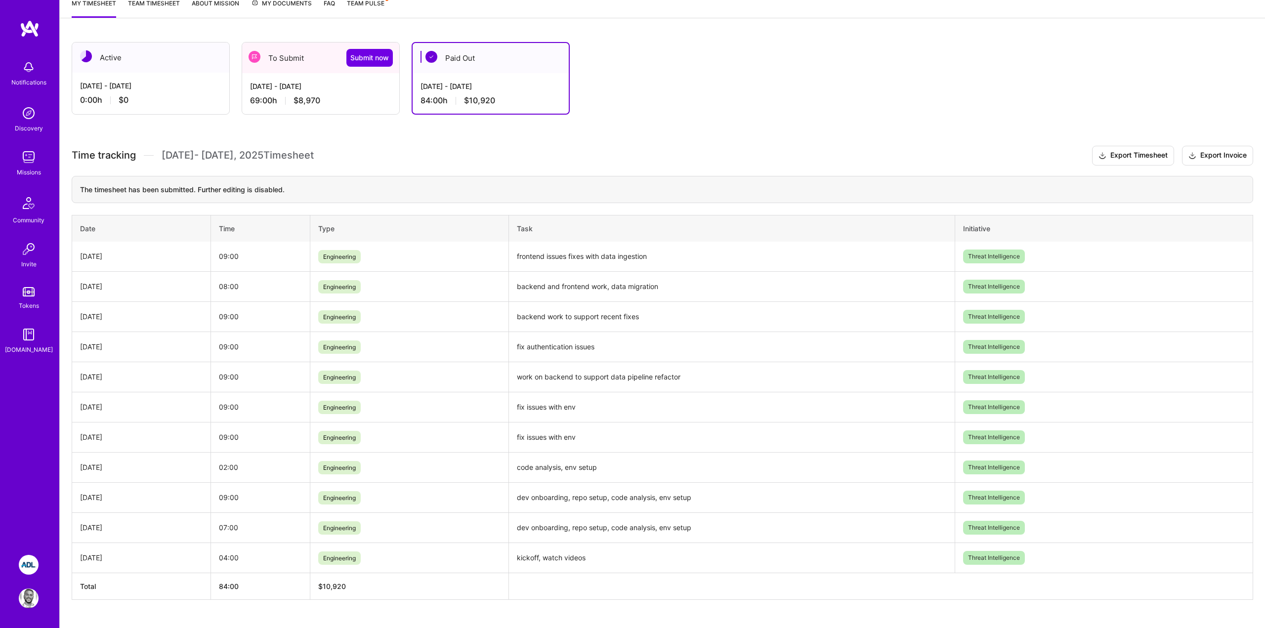
click at [362, 103] on div "69:00 h $8,970" at bounding box center [320, 100] width 141 height 10
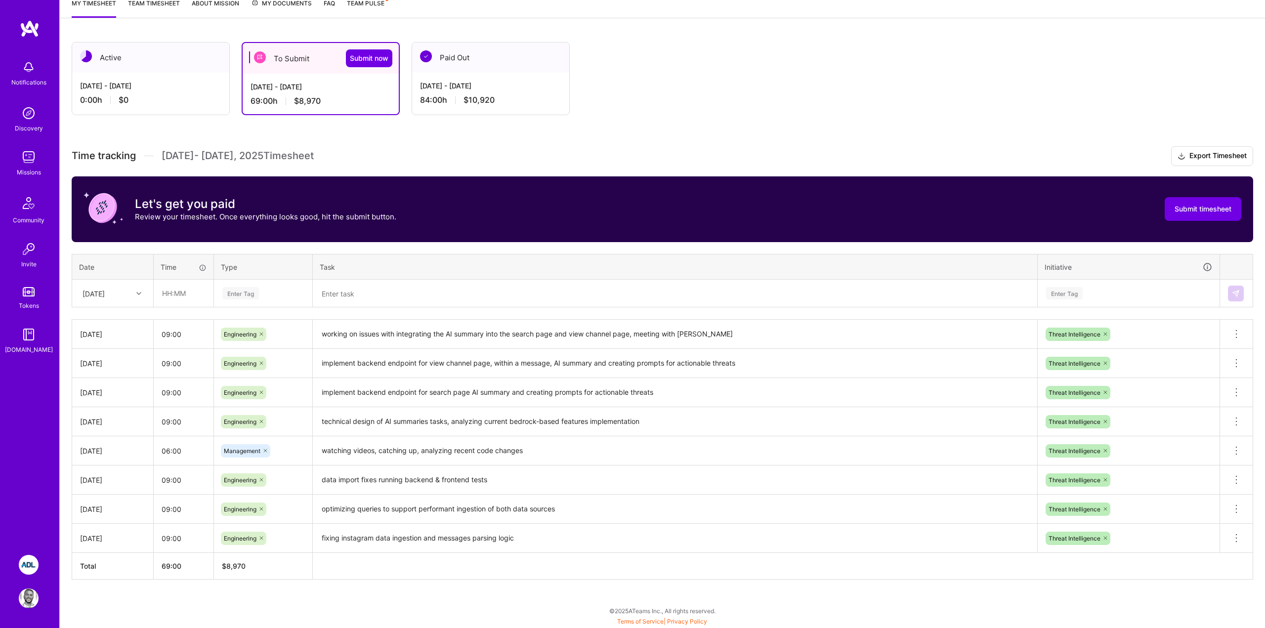
click at [411, 133] on div "Active [DATE] - [DATE] 0:00 h $0 To Submit Submit now [DATE] - [DATE] 69:00 h $…" at bounding box center [663, 329] width 1206 height 598
click at [172, 454] on input "06:00" at bounding box center [184, 451] width 60 height 26
click at [432, 164] on h3 "Time tracking [DATE] - [DATE] Timesheet Export Timesheet" at bounding box center [663, 156] width 1182 height 20
click at [290, 593] on div "Active [DATE] - [DATE] 0:00 h $0 To Submit Submit now [DATE] - [DATE] 67:00 h $…" at bounding box center [663, 329] width 1206 height 598
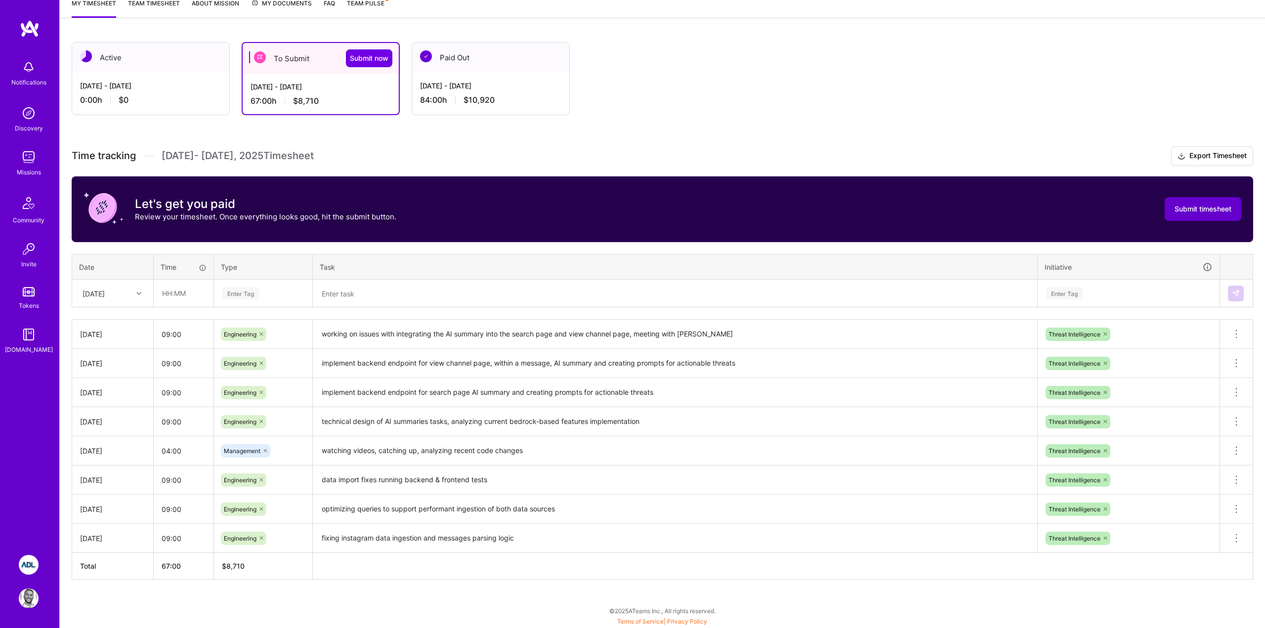
click at [1202, 209] on span "Submit timesheet" at bounding box center [1203, 209] width 57 height 10
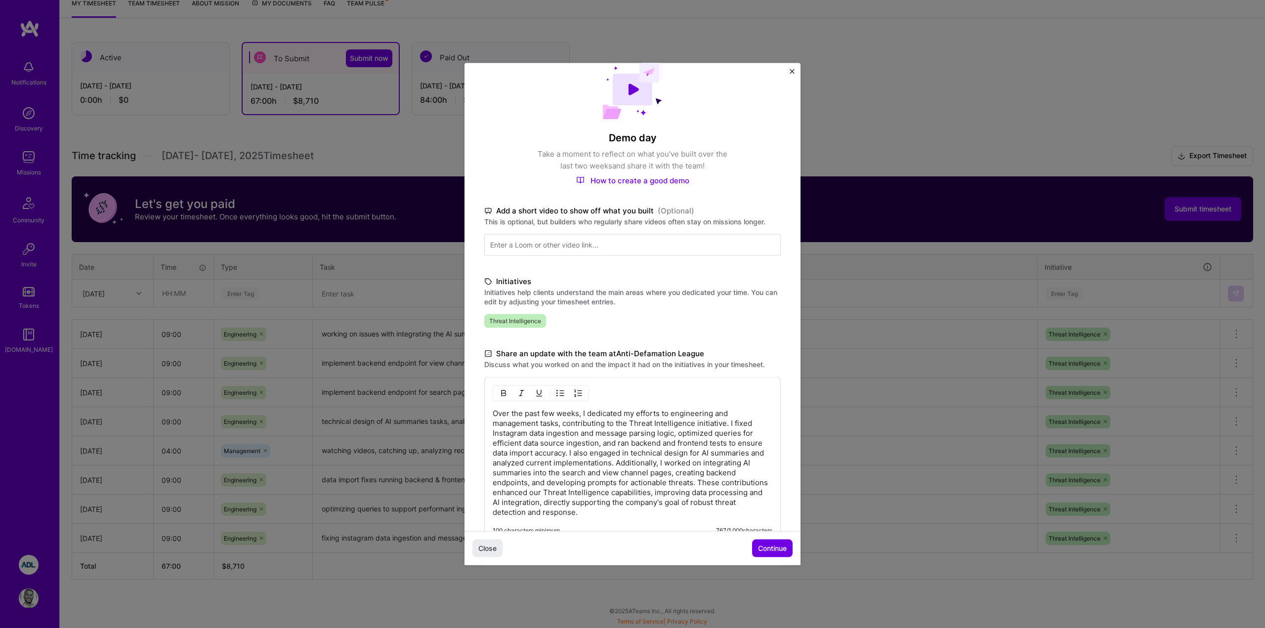
scroll to position [82, 0]
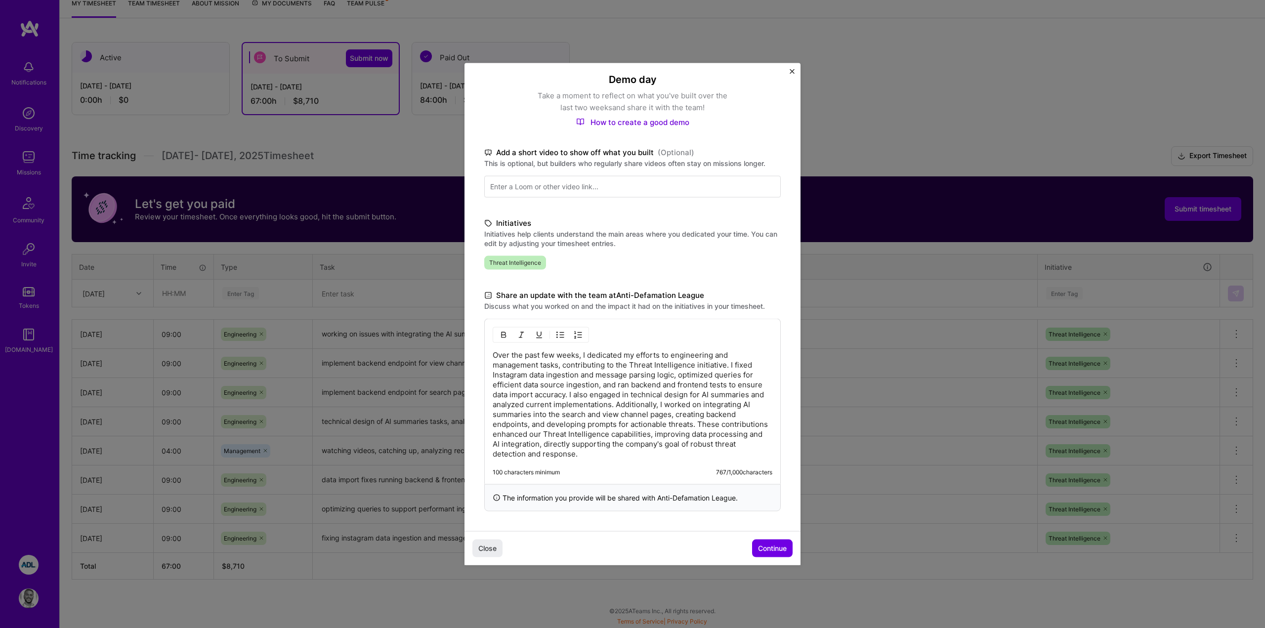
click at [629, 453] on p "Over the past few weeks, I dedicated my efforts to engineering and management t…" at bounding box center [633, 404] width 280 height 109
click at [605, 420] on p "Over the past few weeks, I dedicated my efforts to engineering and management t…" at bounding box center [633, 404] width 280 height 109
click at [592, 449] on p "Over the past few weeks, I dedicated my efforts to engineering and management t…" at bounding box center [633, 404] width 280 height 109
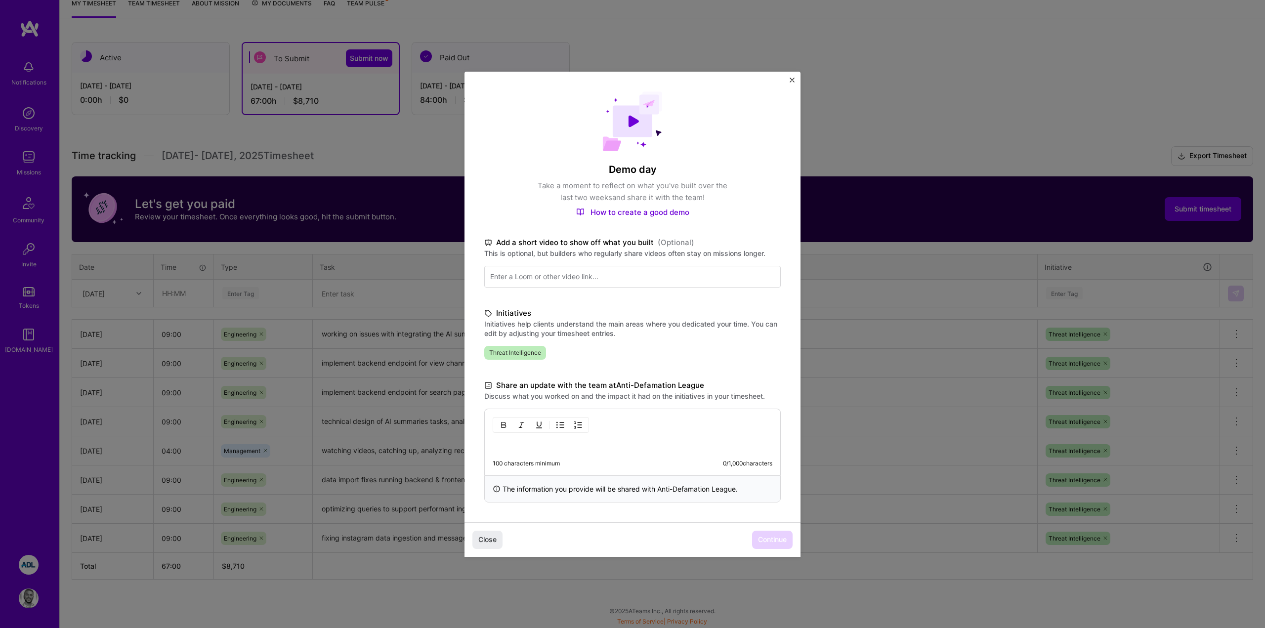
scroll to position [0, 0]
click at [626, 435] on div "100 characters minimum 0 / 1,000 characters" at bounding box center [632, 442] width 297 height 67
type input "0:00"
click at [611, 443] on p at bounding box center [633, 445] width 280 height 10
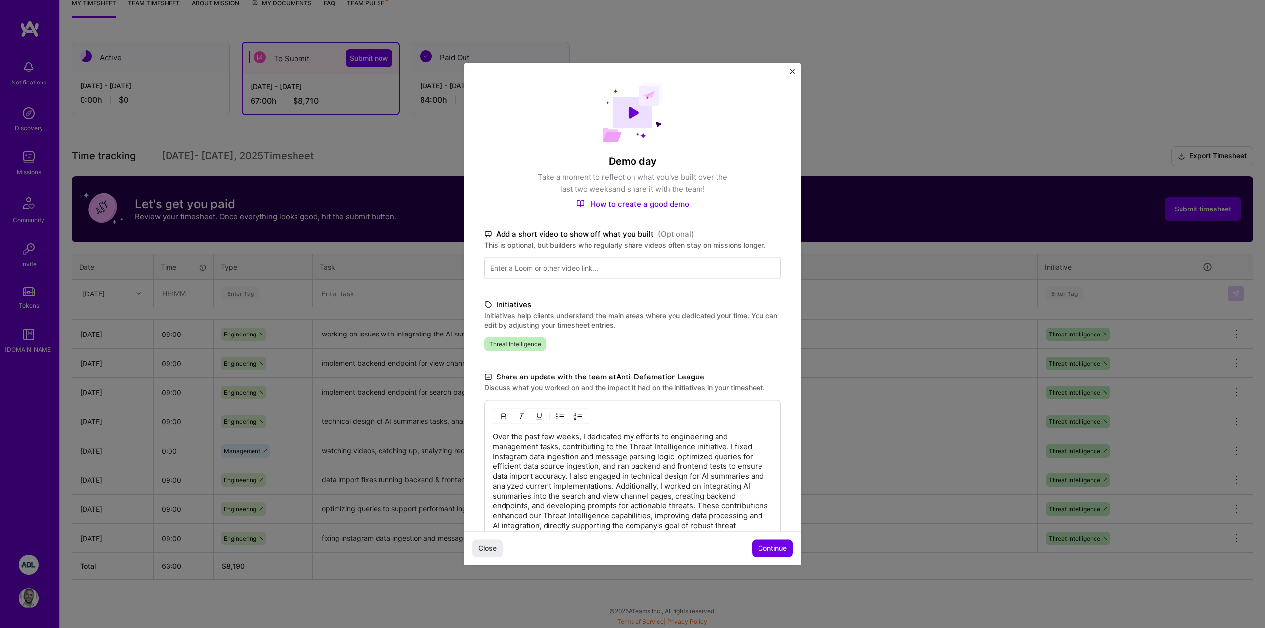
click at [536, 442] on p "Over the past few weeks, I dedicated my efforts to engineering and management t…" at bounding box center [633, 486] width 280 height 109
click at [716, 435] on p "Over the past few weeks, I dedicated my efforts to engineering and management t…" at bounding box center [633, 483] width 280 height 109
click at [673, 449] on p "Over the past few weeks, I dedicated my efforts to engineering mostly and manag…" at bounding box center [633, 483] width 280 height 109
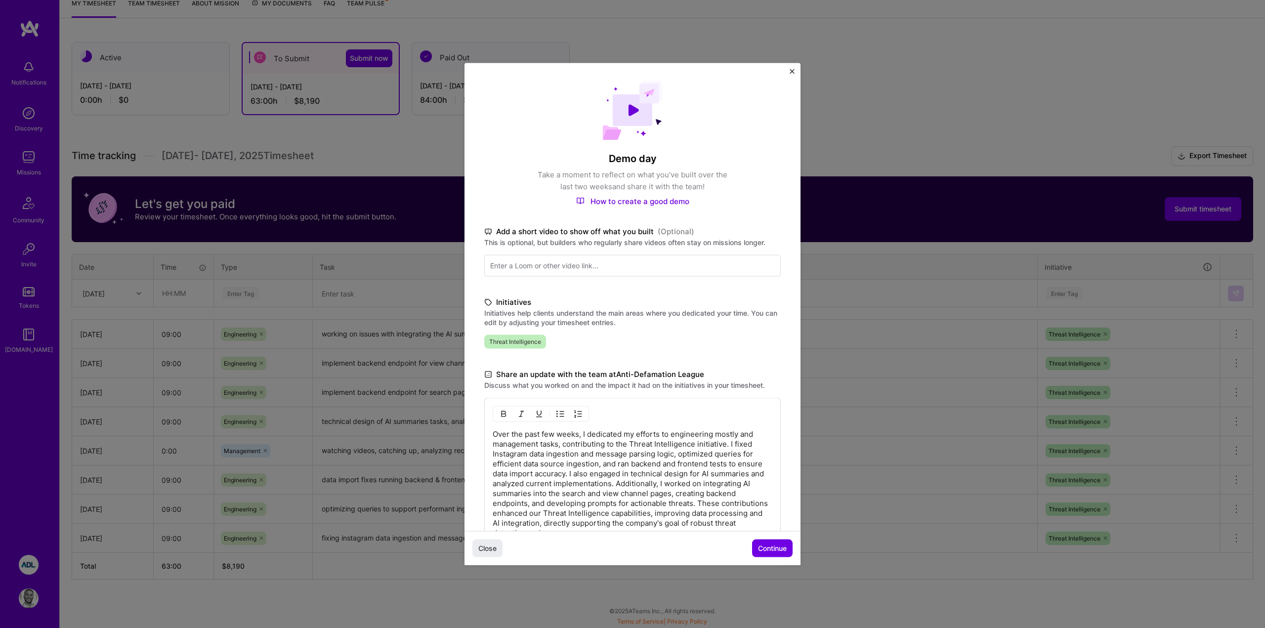
click at [494, 455] on p "Over the past few weeks, I dedicated my efforts to engineering mostly and manag…" at bounding box center [633, 483] width 280 height 109
click at [549, 469] on p "Over the past few weeks, I dedicated my efforts to engineering mostly and manag…" at bounding box center [633, 483] width 280 height 109
click at [665, 468] on p "Over the past few weeks, I dedicated my efforts to engineering mostly and manag…" at bounding box center [633, 483] width 280 height 109
click at [653, 460] on p "Over the past few weeks, I dedicated my efforts to engineering mostly and manag…" at bounding box center [633, 483] width 280 height 109
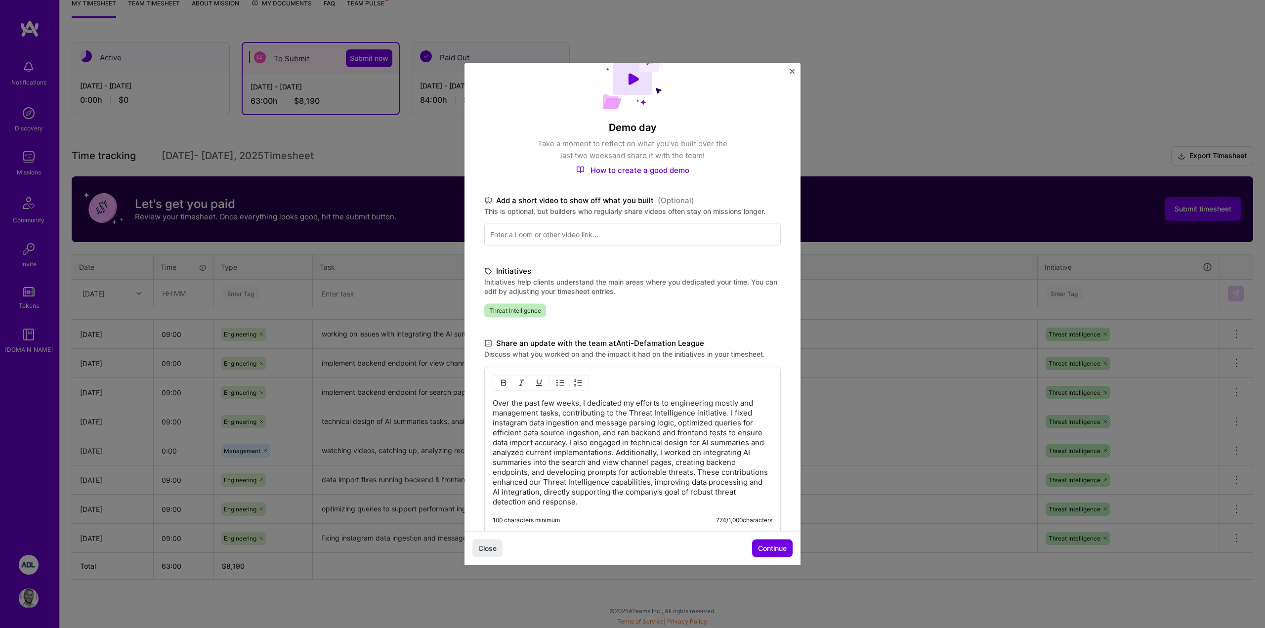
scroll to position [35, 0]
drag, startPoint x: 594, startPoint y: 501, endPoint x: 697, endPoint y: 470, distance: 107.9
click at [697, 470] on p "Over the past few weeks, I dedicated my efforts to engineering mostly and manag…" at bounding box center [633, 451] width 280 height 109
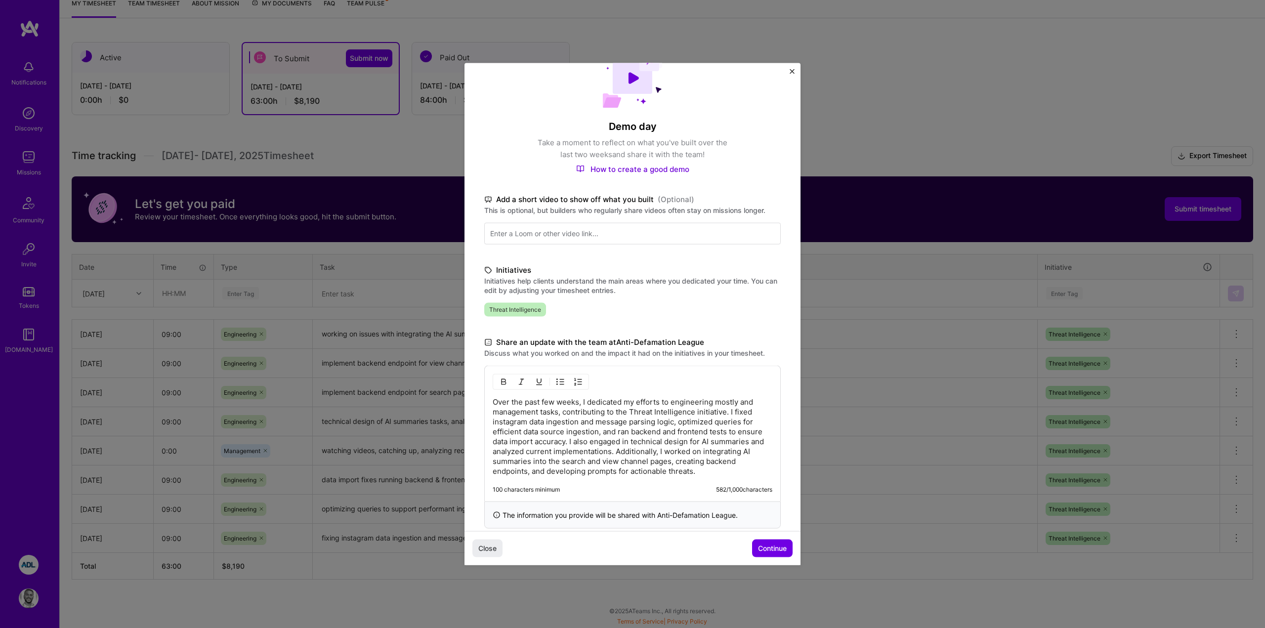
click at [690, 452] on p "Over the past few weeks, I dedicated my efforts to engineering mostly and manag…" at bounding box center [633, 436] width 280 height 79
click at [707, 465] on p "Over the past few weeks, I dedicated my efforts to engineering mostly and manag…" at bounding box center [633, 436] width 280 height 79
click at [761, 545] on span "Continue" at bounding box center [772, 549] width 29 height 10
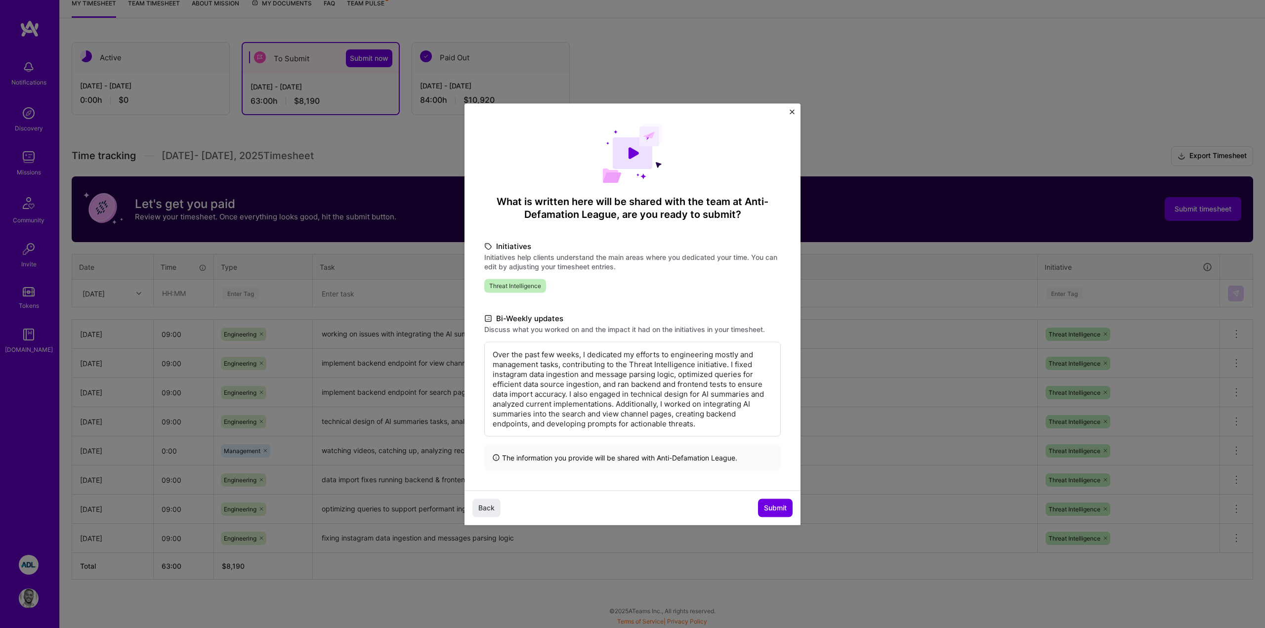
click at [612, 404] on p "Over the past few weeks, I dedicated my efforts to engineering mostly and manag…" at bounding box center [633, 388] width 280 height 79
click at [641, 415] on p "Over the past few weeks, I dedicated my efforts to engineering mostly and manag…" at bounding box center [633, 388] width 280 height 79
click at [680, 422] on p "Over the past few weeks, I dedicated my efforts to engineering mostly and manag…" at bounding box center [633, 388] width 280 height 79
click at [732, 421] on p "Over the past few weeks, I dedicated my efforts to engineering mostly and manag…" at bounding box center [633, 388] width 280 height 79
click at [772, 509] on span "Submit" at bounding box center [775, 508] width 23 height 10
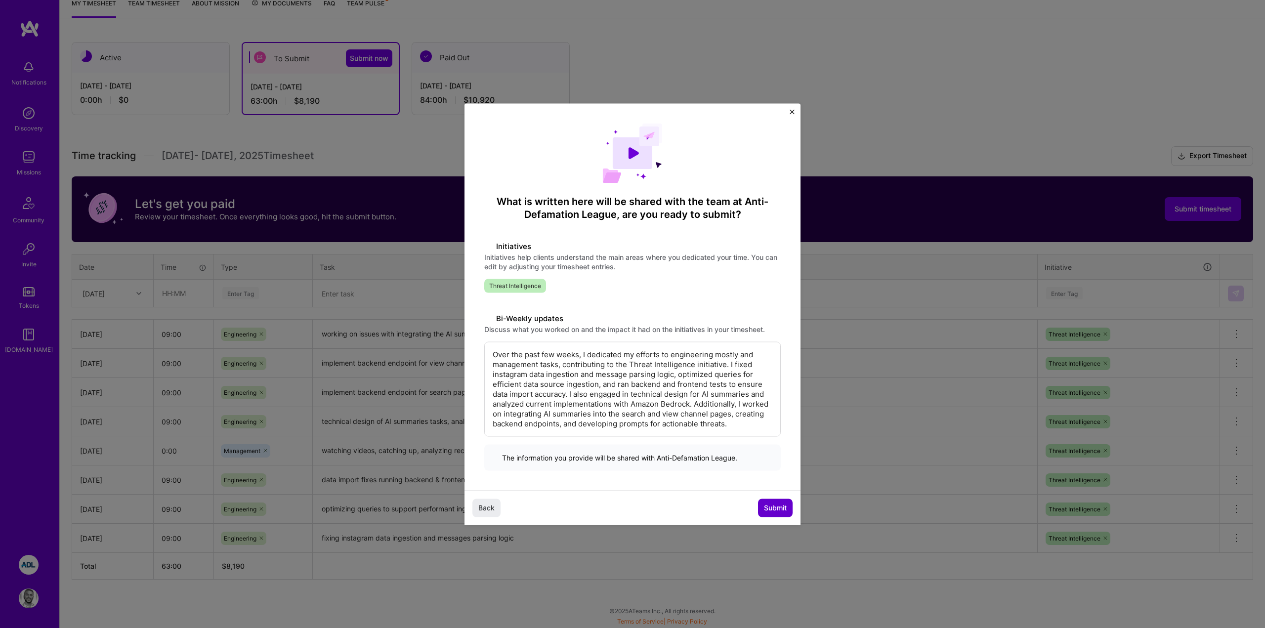
scroll to position [135, 0]
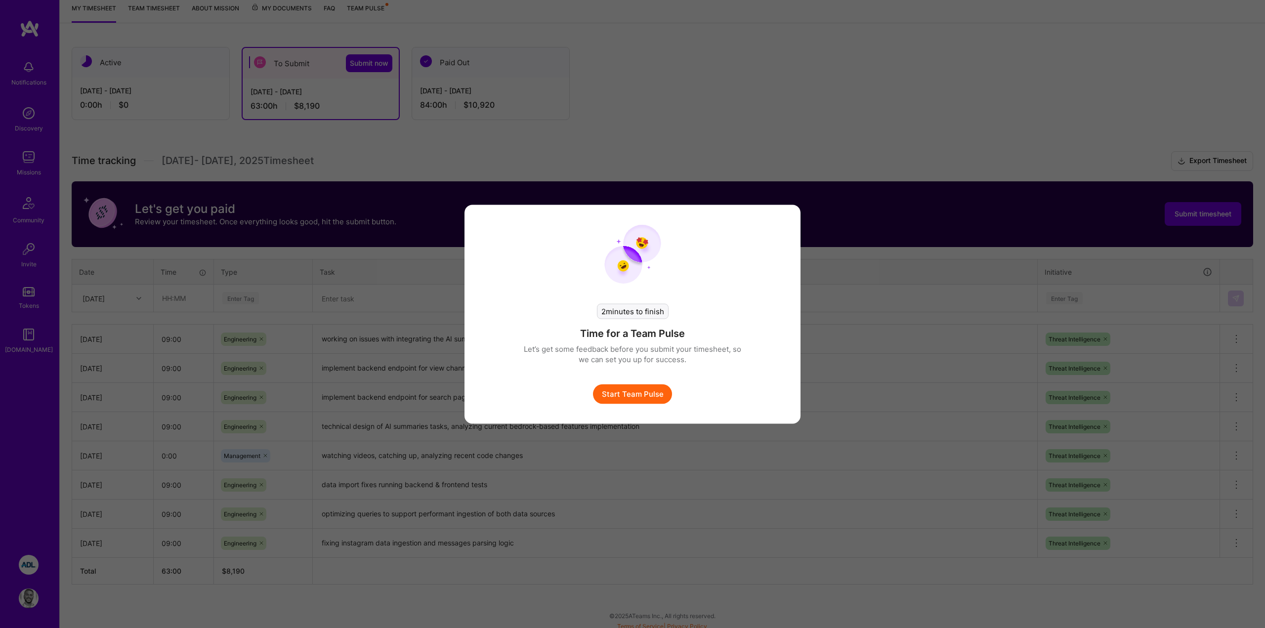
click at [642, 385] on button "Start Team Pulse" at bounding box center [632, 394] width 79 height 20
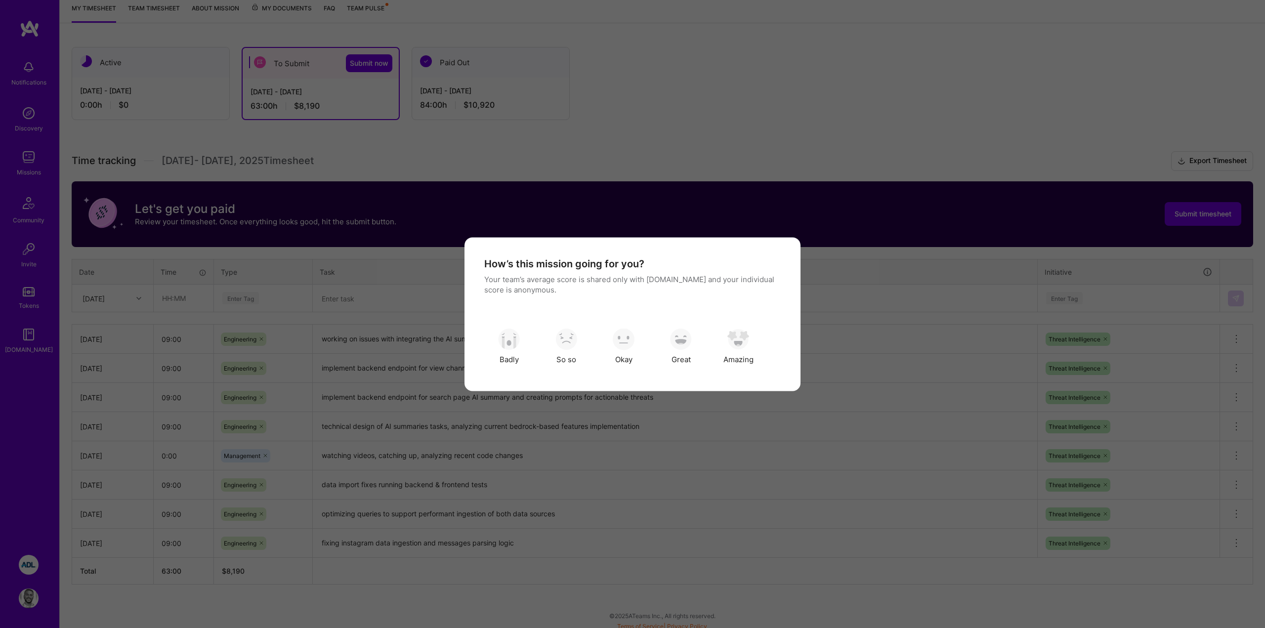
click at [666, 460] on div "How’s this mission going for you? Your team’s average score is shared only with…" at bounding box center [632, 314] width 1265 height 628
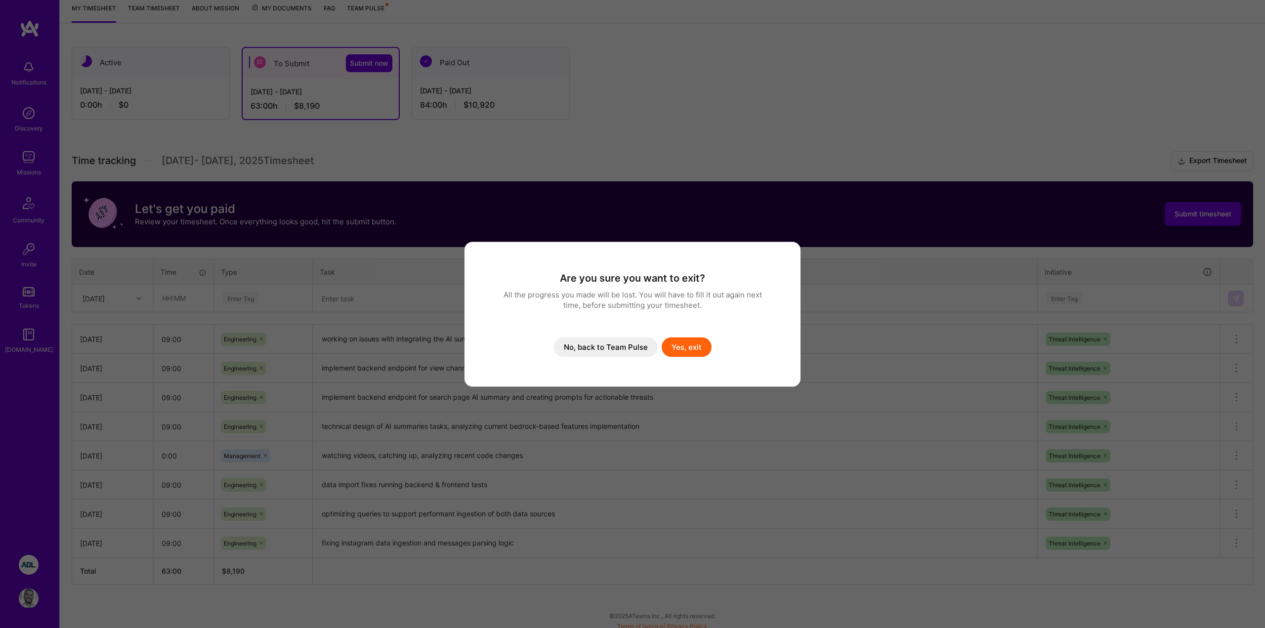
click at [685, 350] on button "Yes, exit" at bounding box center [687, 347] width 50 height 20
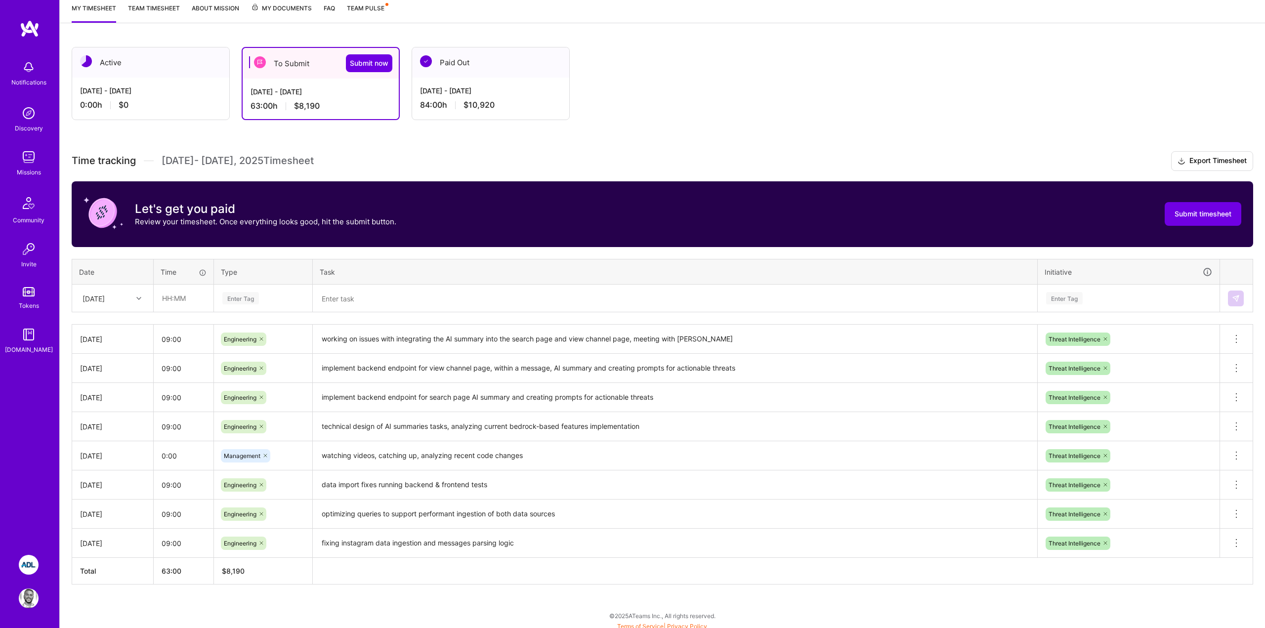
click at [743, 125] on div "Active [DATE] - [DATE] 0:00 h $0 To Submit Submit now [DATE] - [DATE] 63:00 h $…" at bounding box center [663, 334] width 1206 height 598
click at [745, 125] on div "Active [DATE] - [DATE] 0:00 h $0 To Submit Submit now [DATE] - [DATE] 63:00 h $…" at bounding box center [663, 334] width 1206 height 598
click at [461, 163] on h3 "Time tracking [DATE] - [DATE] Timesheet Export Timesheet" at bounding box center [663, 161] width 1182 height 20
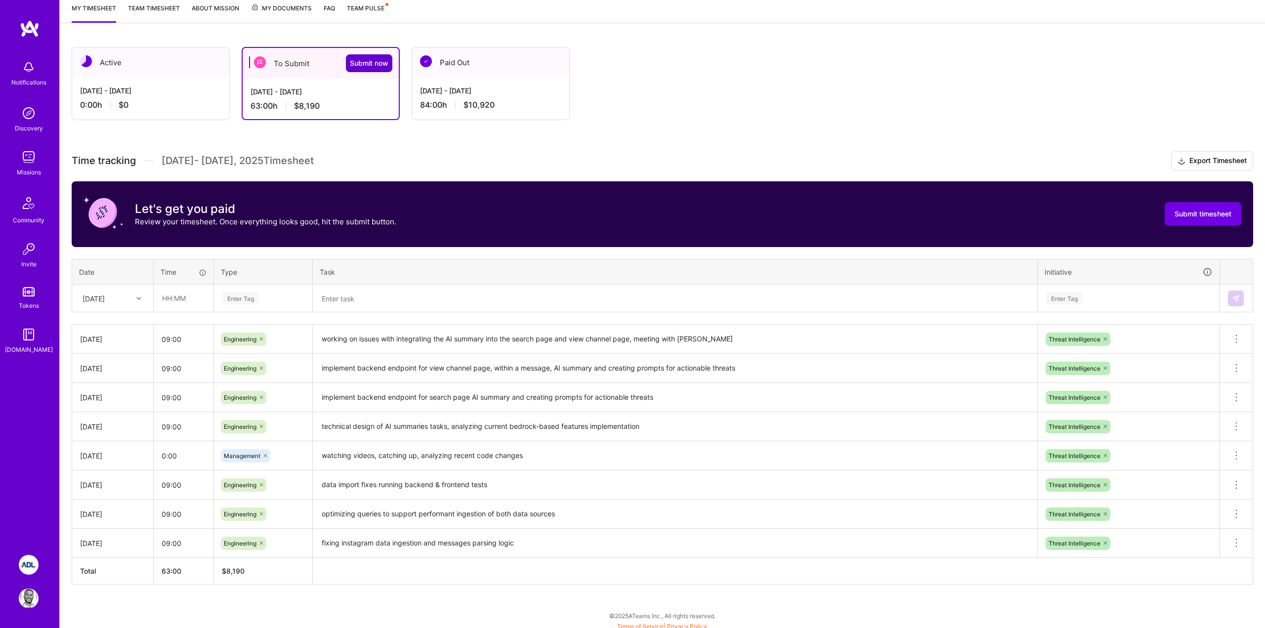
click at [357, 67] on span "Submit now" at bounding box center [369, 63] width 39 height 10
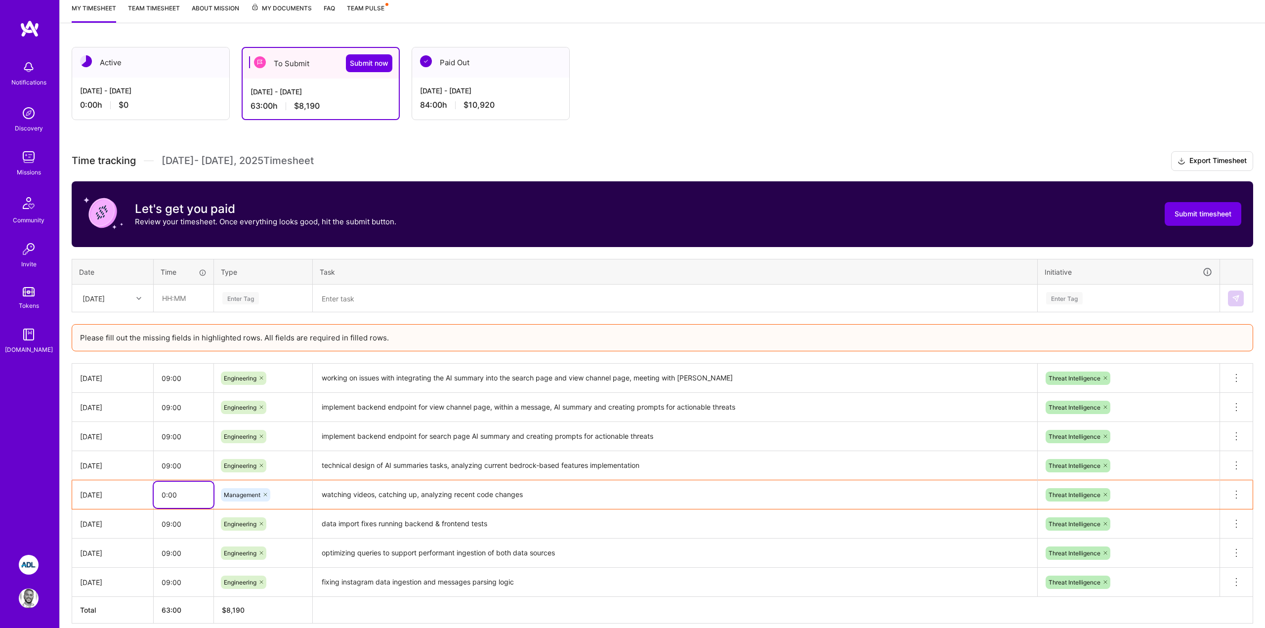
click at [177, 496] on input "0:00" at bounding box center [184, 495] width 60 height 26
click at [169, 497] on input "0:00" at bounding box center [184, 495] width 60 height 26
type input "04:00"
click at [568, 183] on div "Let's get you paid Review your timesheet. Once everything looks good, hit the s…" at bounding box center [663, 214] width 1182 height 66
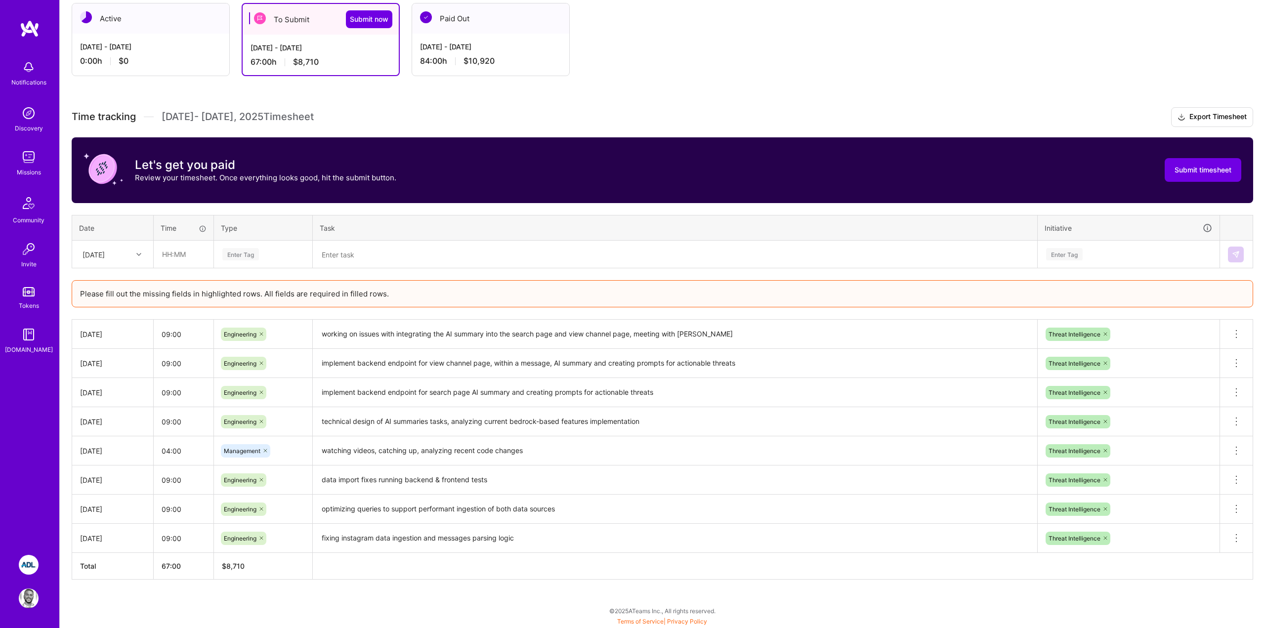
click at [296, 577] on th "$ 8,710" at bounding box center [263, 566] width 99 height 27
click at [1197, 168] on span "Submit timesheet" at bounding box center [1203, 170] width 57 height 10
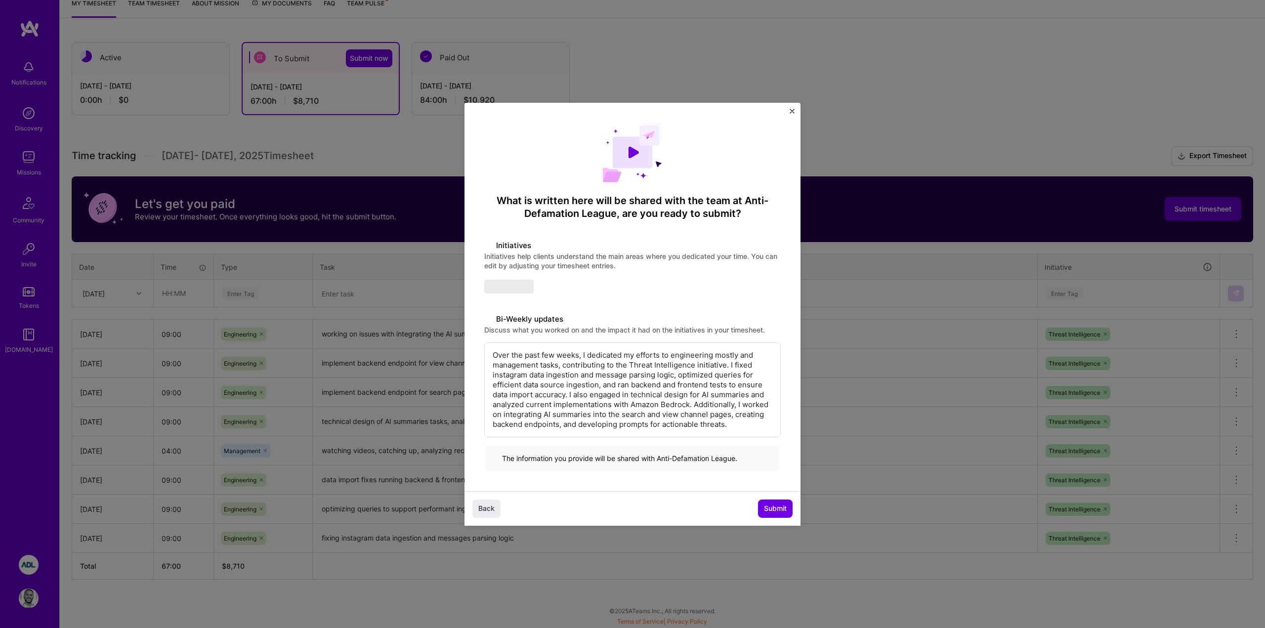
scroll to position [140, 0]
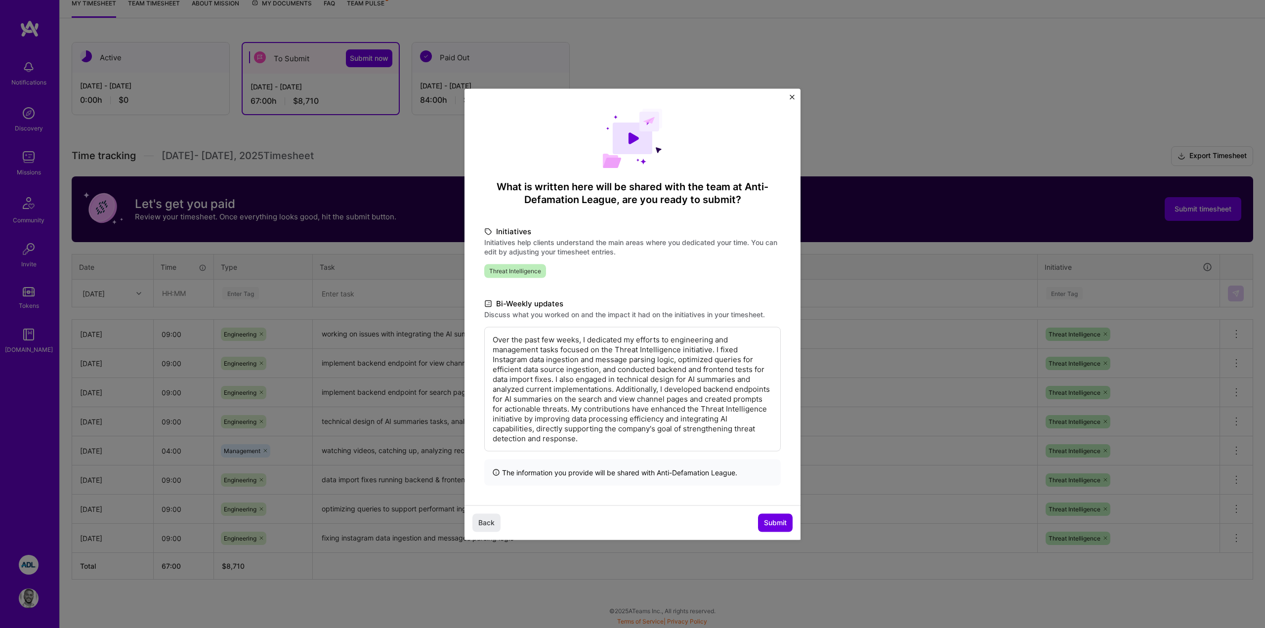
click at [715, 498] on div "What is written here will be shared with the team at Anti-Defamation League , a…" at bounding box center [633, 296] width 336 height 417
click at [769, 522] on span "Submit" at bounding box center [775, 523] width 23 height 10
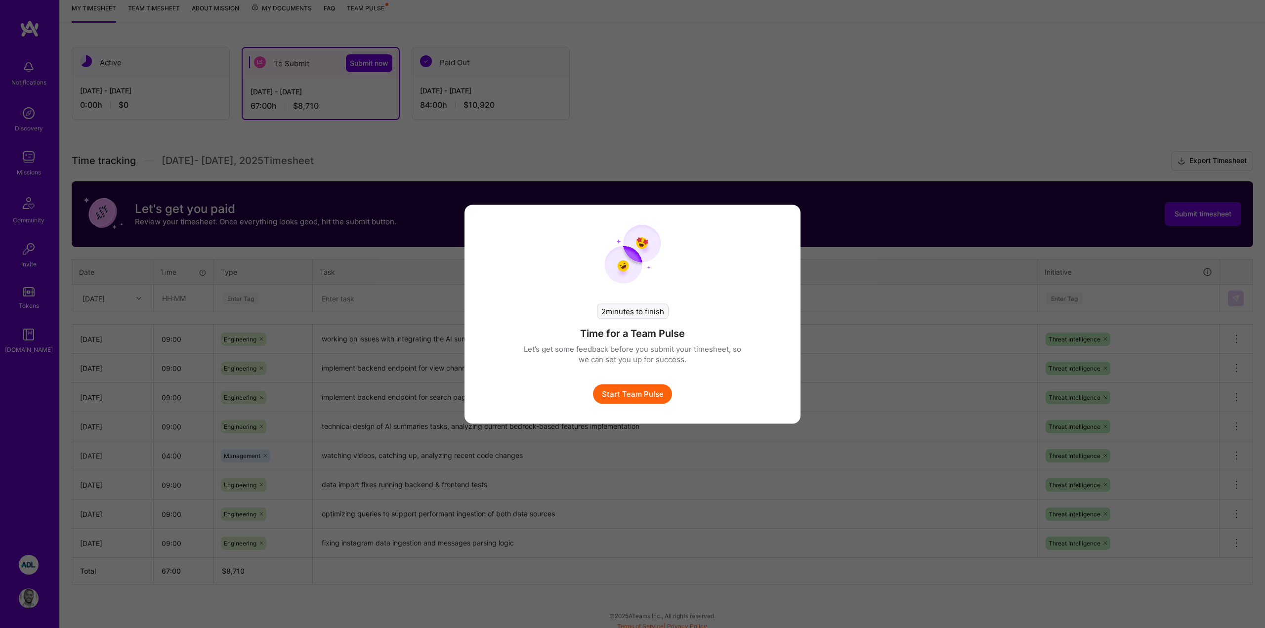
click at [868, 271] on div "2 minutes to finish Time for a Team Pulse Let’s get some feedback before you su…" at bounding box center [632, 314] width 1265 height 628
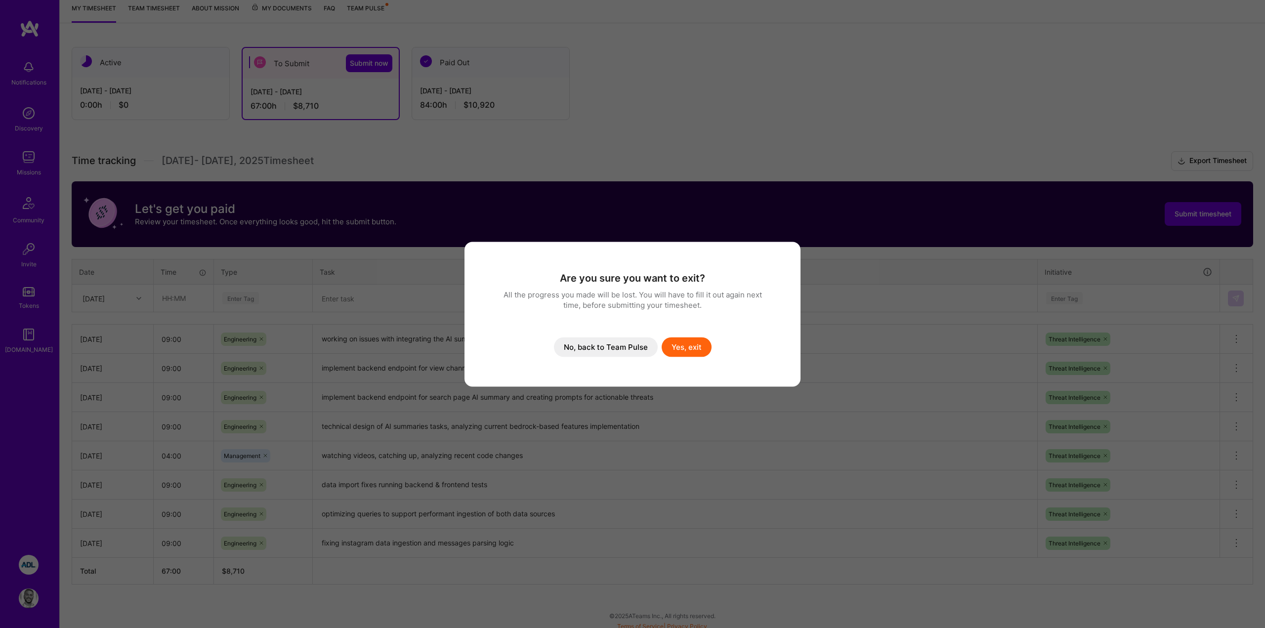
click at [684, 345] on button "Yes, exit" at bounding box center [687, 347] width 50 height 20
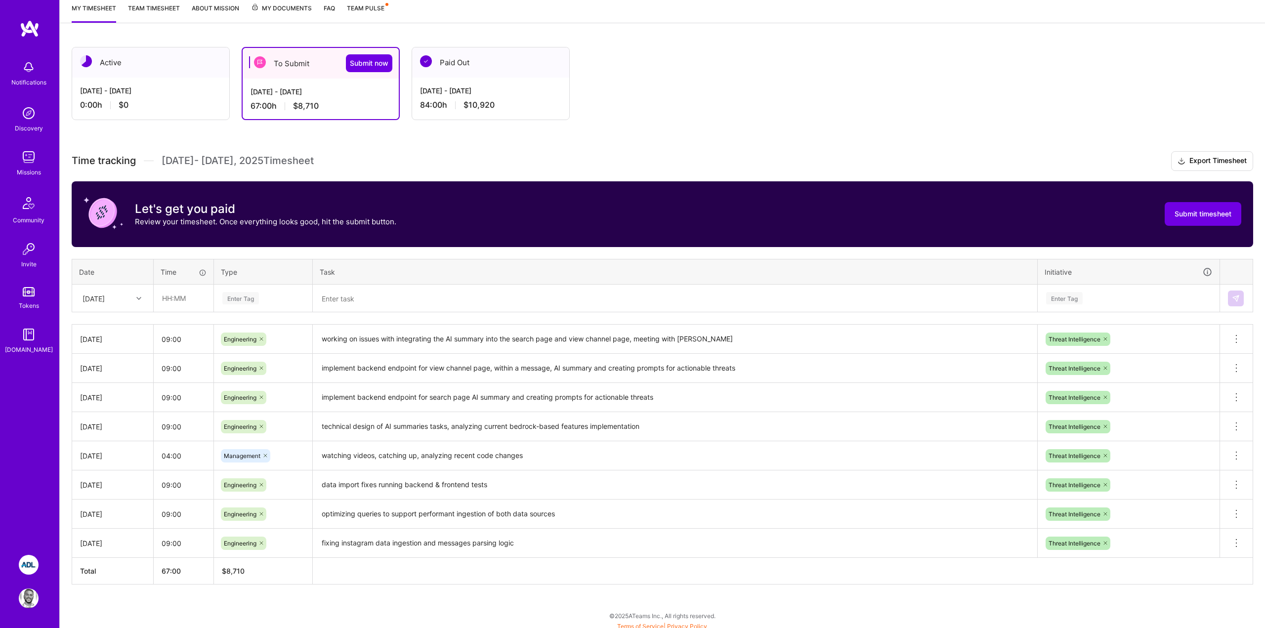
click at [831, 136] on div "Active [DATE] - [DATE] 0:00 h $0 To Submit Submit now [DATE] - [DATE] 67:00 h $…" at bounding box center [663, 334] width 1206 height 598
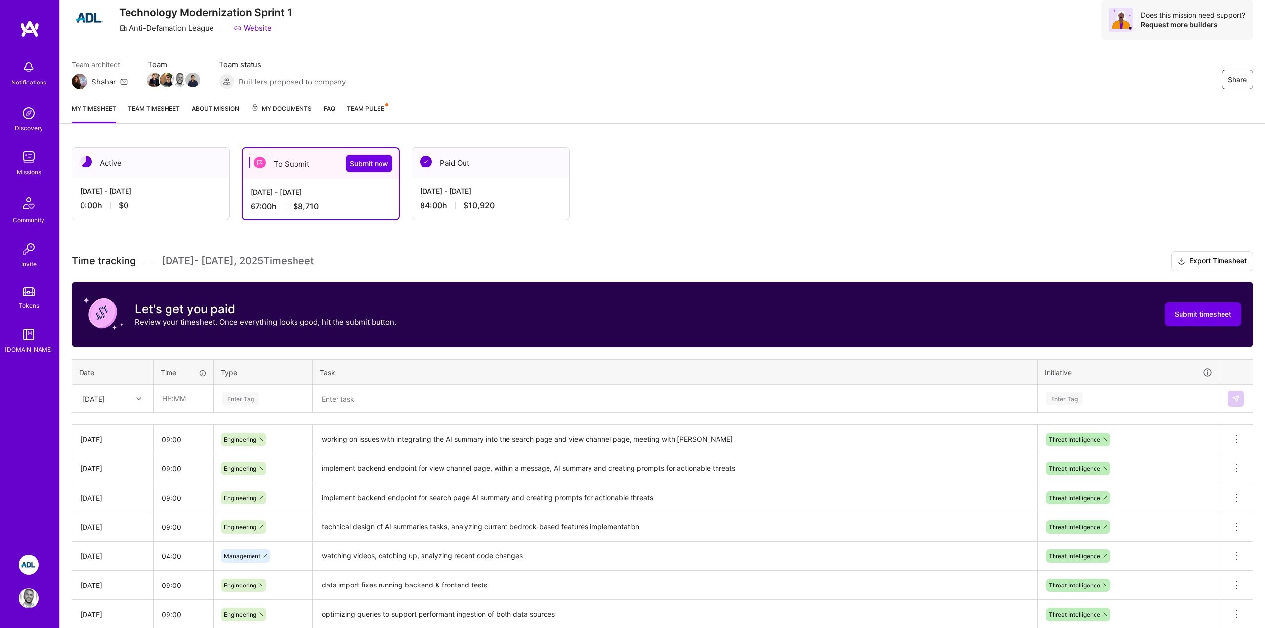
scroll to position [21, 0]
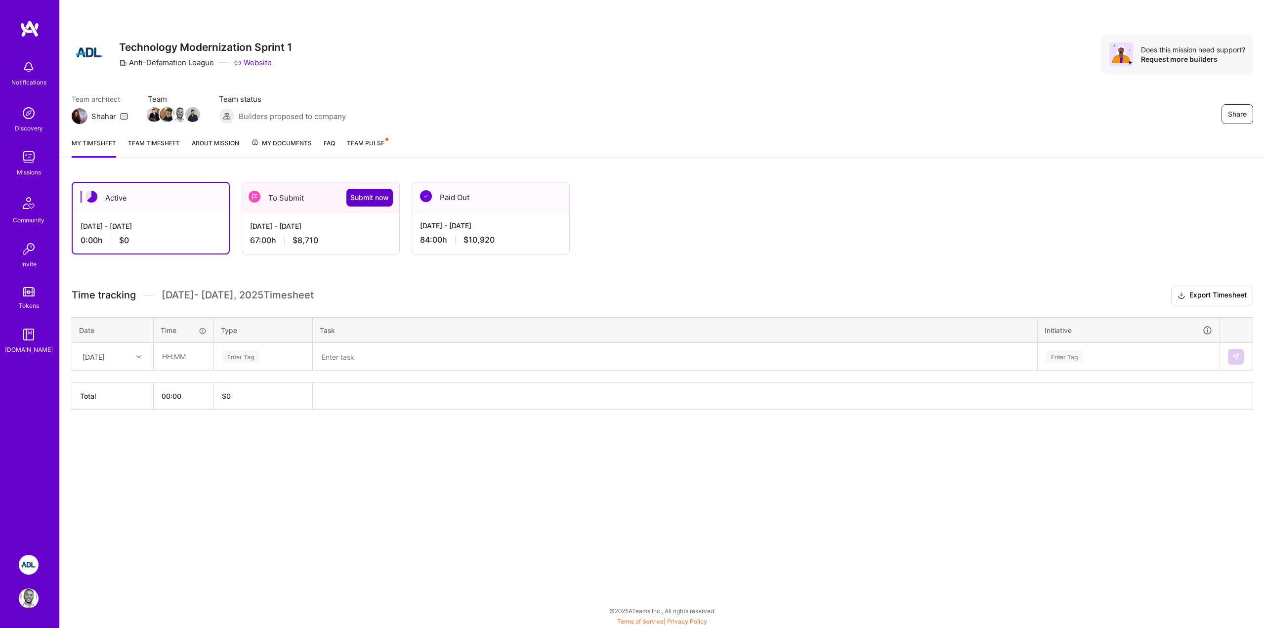
click at [352, 199] on span "Submit now" at bounding box center [369, 198] width 39 height 10
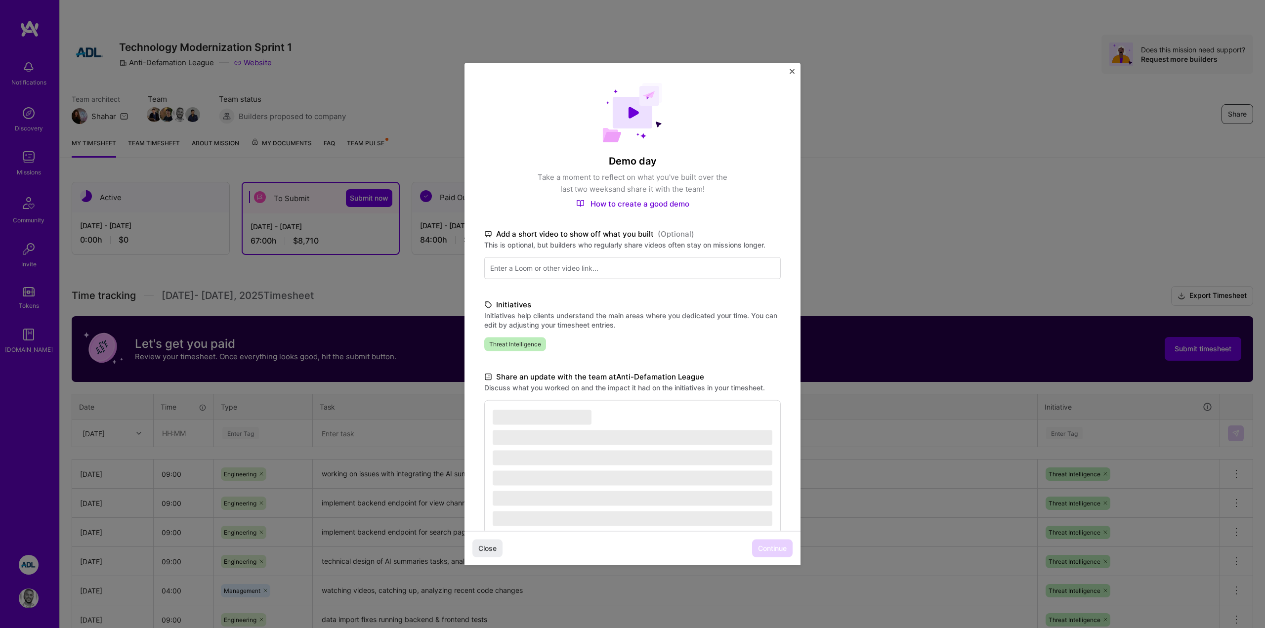
scroll to position [23, 0]
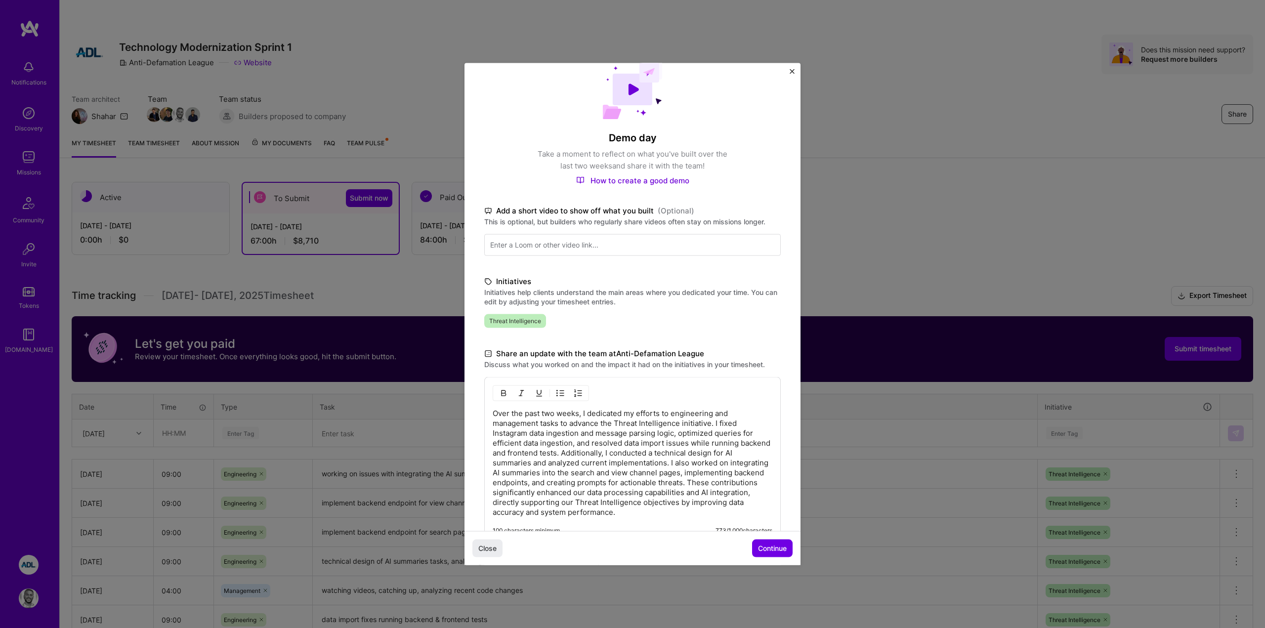
click at [622, 452] on p "Over the past two weeks, I dedicated my efforts to engineering and management t…" at bounding box center [633, 462] width 280 height 109
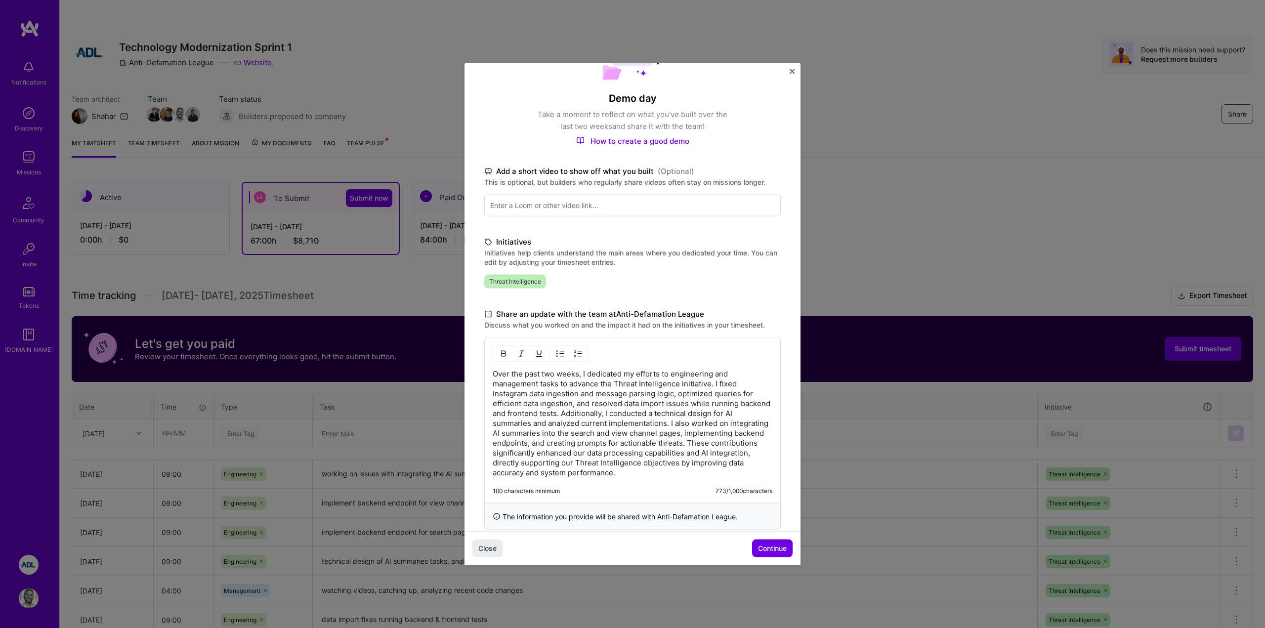
scroll to position [75, 0]
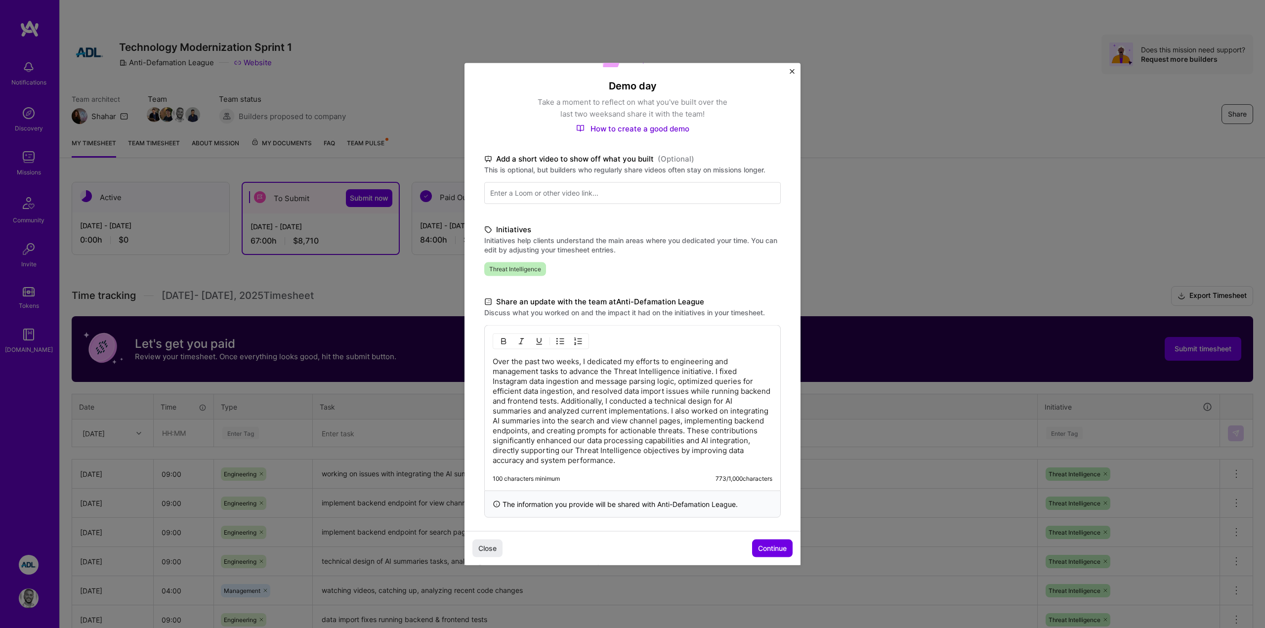
click at [612, 467] on div "Over the past two weeks, I dedicated my efforts to engineering and management t…" at bounding box center [632, 408] width 297 height 166
click at [637, 456] on p "Over the past two weeks, I dedicated my efforts to engineering and management t…" at bounding box center [633, 410] width 280 height 109
click at [764, 542] on button "Continue" at bounding box center [772, 549] width 41 height 18
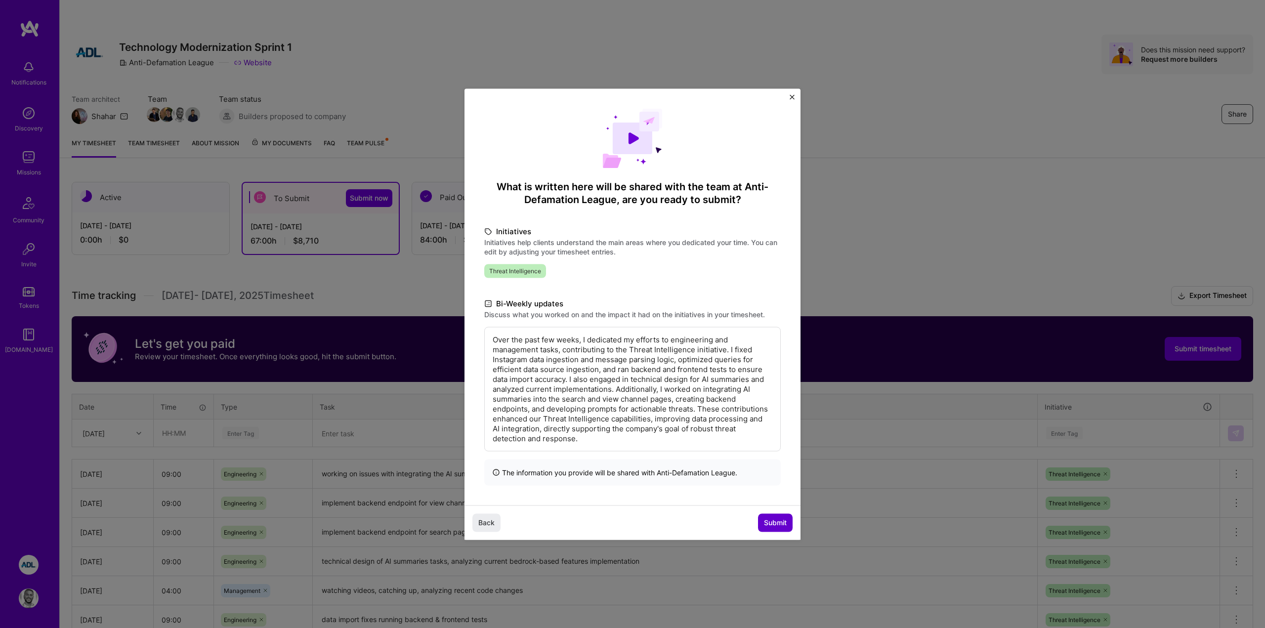
scroll to position [0, 0]
click at [774, 521] on span "Submit" at bounding box center [775, 523] width 23 height 10
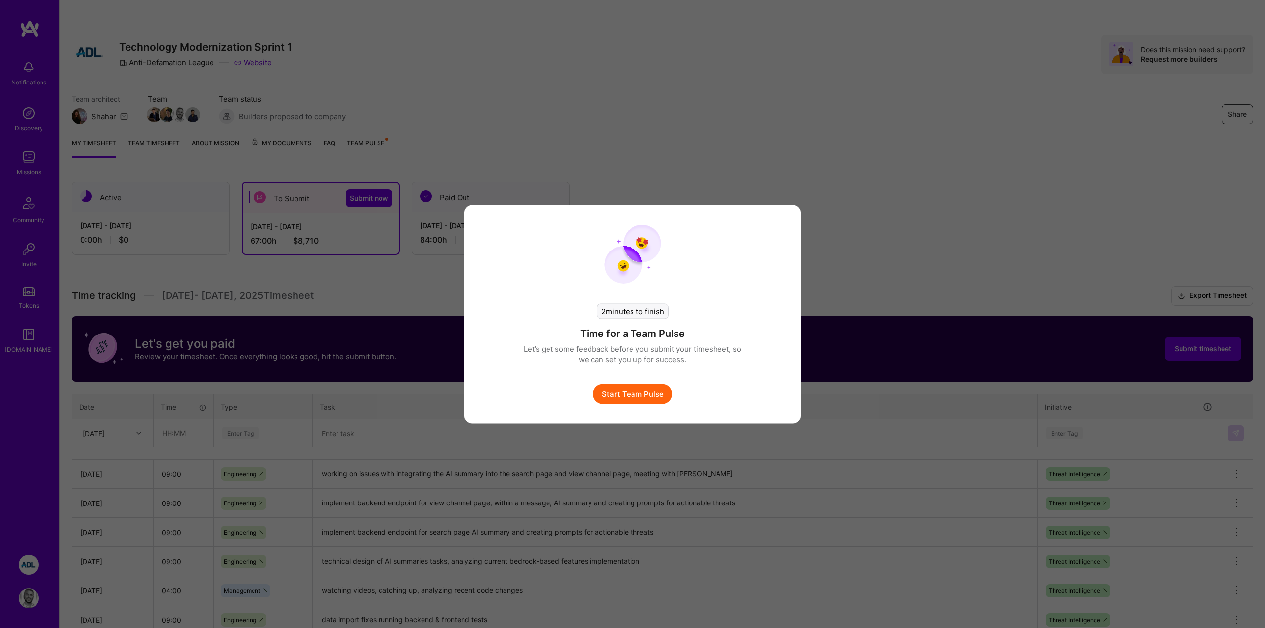
click at [640, 394] on button "Start Team Pulse" at bounding box center [632, 394] width 79 height 20
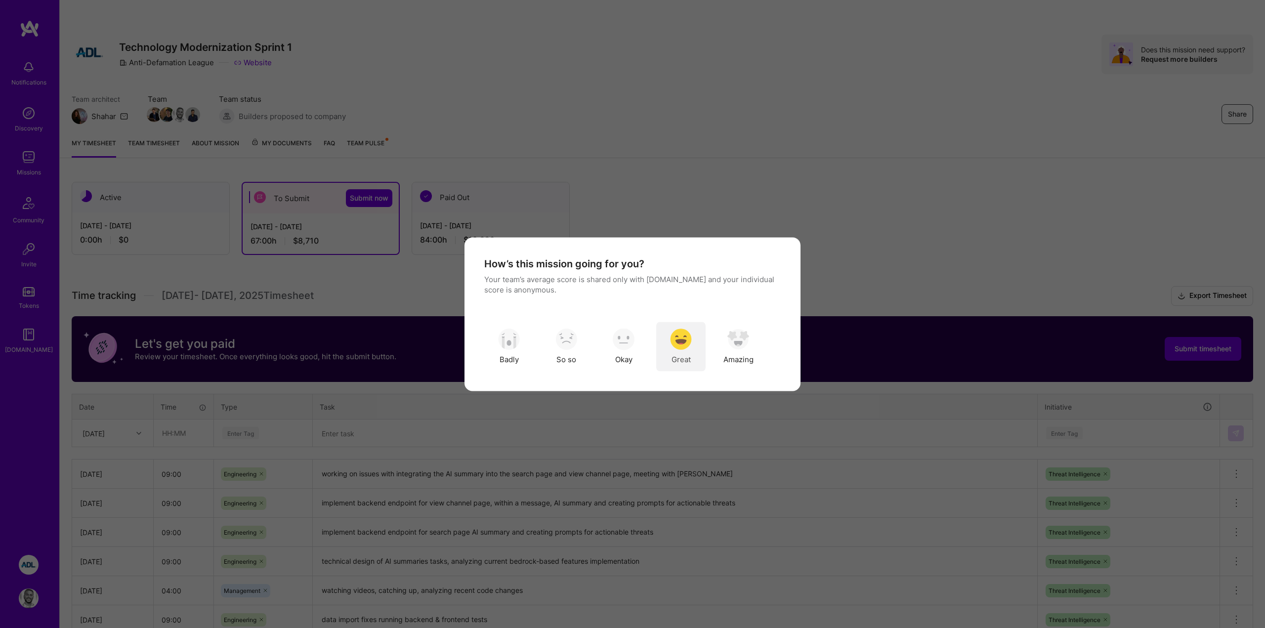
click at [666, 348] on div "Great" at bounding box center [680, 346] width 49 height 49
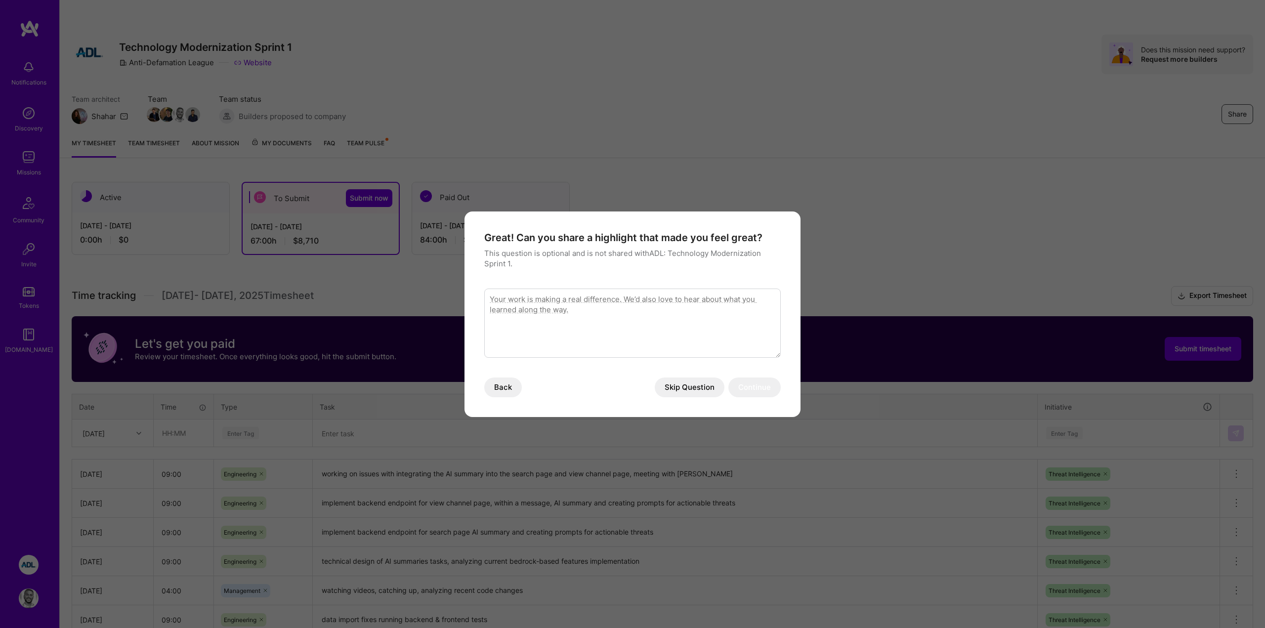
click at [675, 381] on button "Skip Question" at bounding box center [690, 388] width 70 height 20
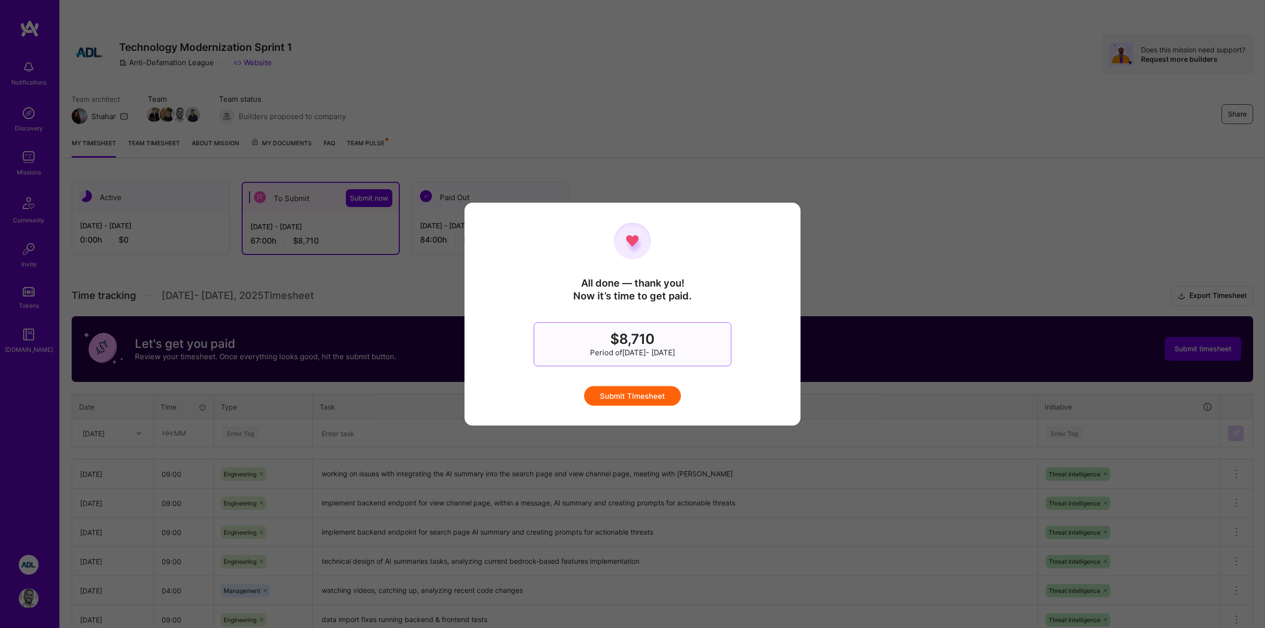
click at [660, 393] on button "Submit Timesheet" at bounding box center [632, 396] width 97 height 20
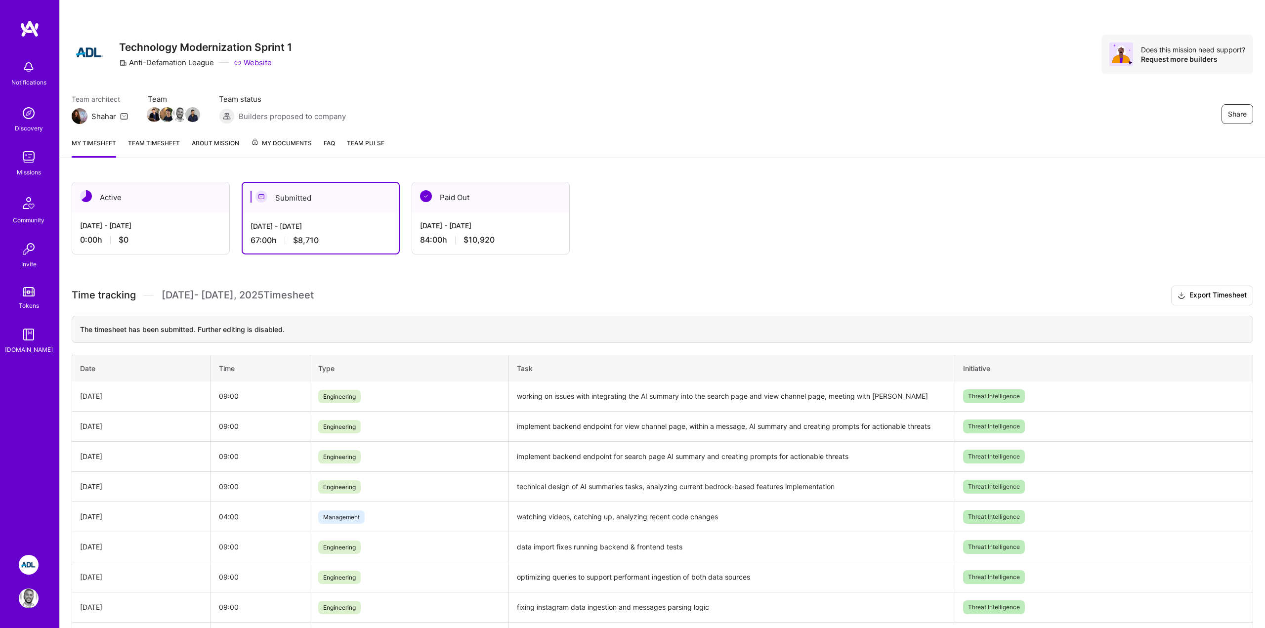
click at [641, 233] on div "Active Oct 1 - Oct 15, 2025 0:00 h $0 Submitted Sep 16 - Sep 30, 2025 67:00 h $…" at bounding box center [610, 218] width 1076 height 73
click at [623, 103] on div "Team architect Shahar Team Team status Builders proposed to company Share" at bounding box center [663, 109] width 1182 height 30
